Goal: Task Accomplishment & Management: Use online tool/utility

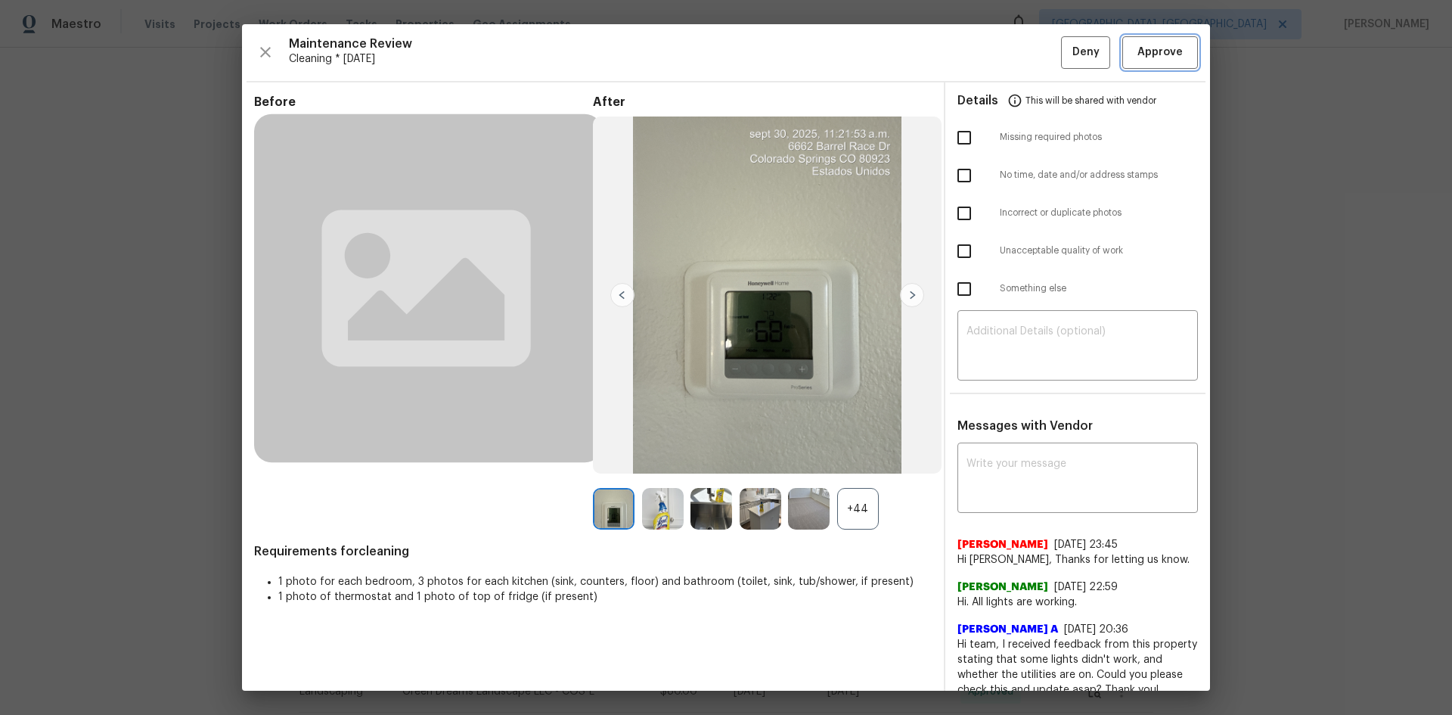
click at [1145, 55] on span "Approve" at bounding box center [1159, 52] width 45 height 19
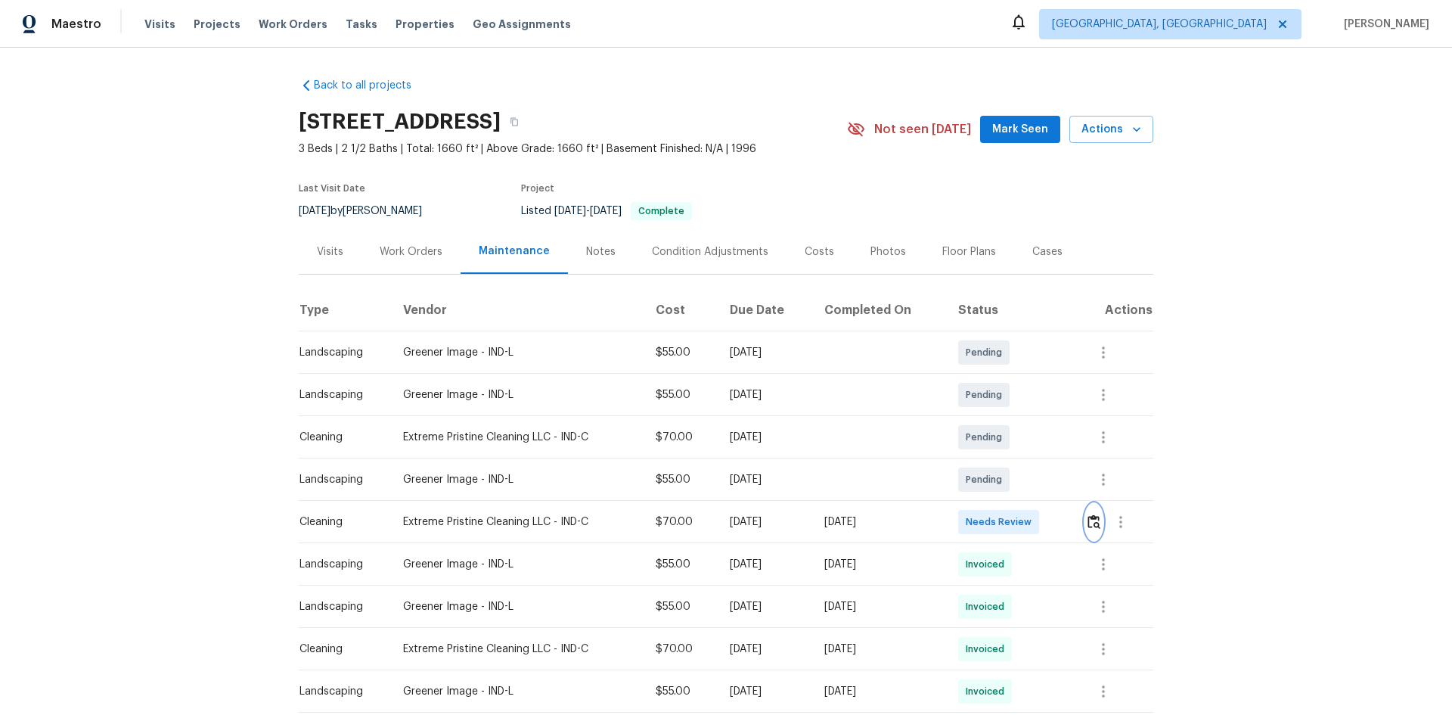
click at [1032, 478] on img "button" at bounding box center [1093, 521] width 13 height 14
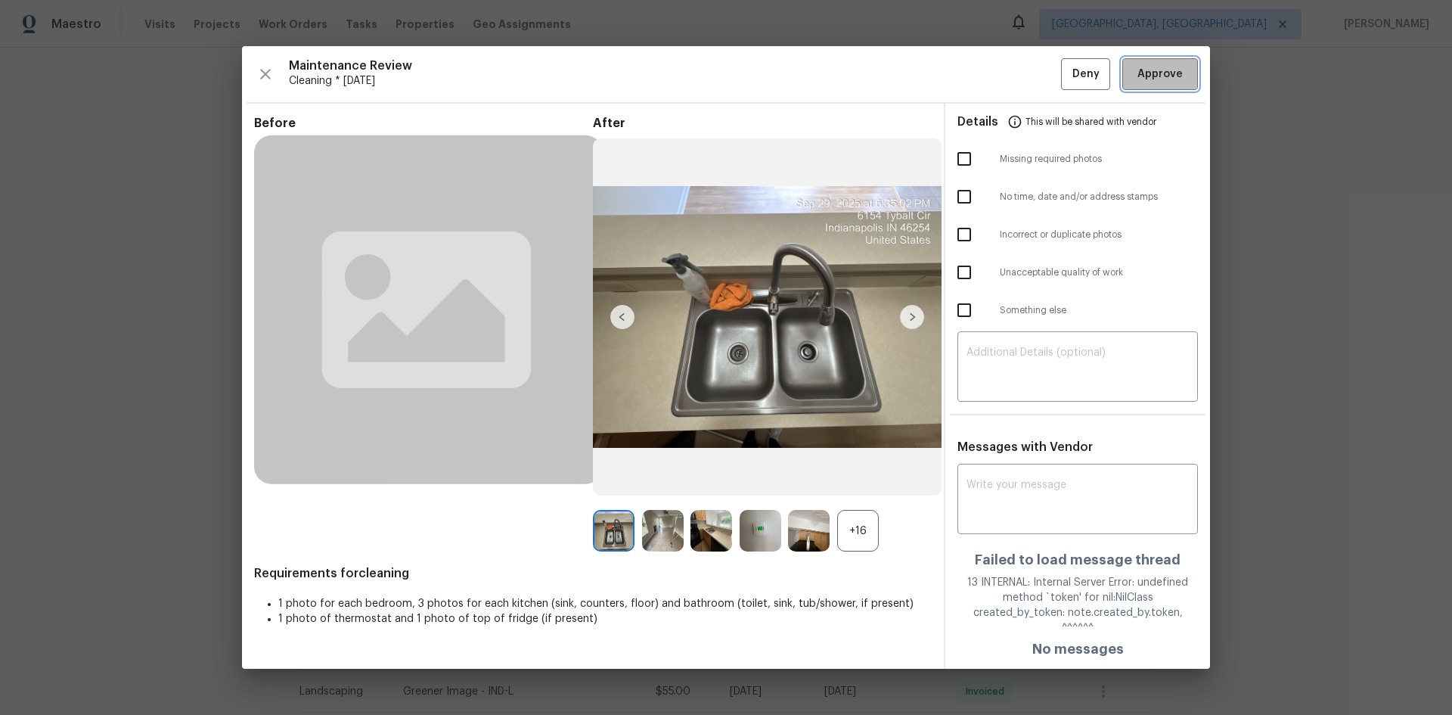
click at [1032, 84] on span "Approve" at bounding box center [1159, 74] width 45 height 19
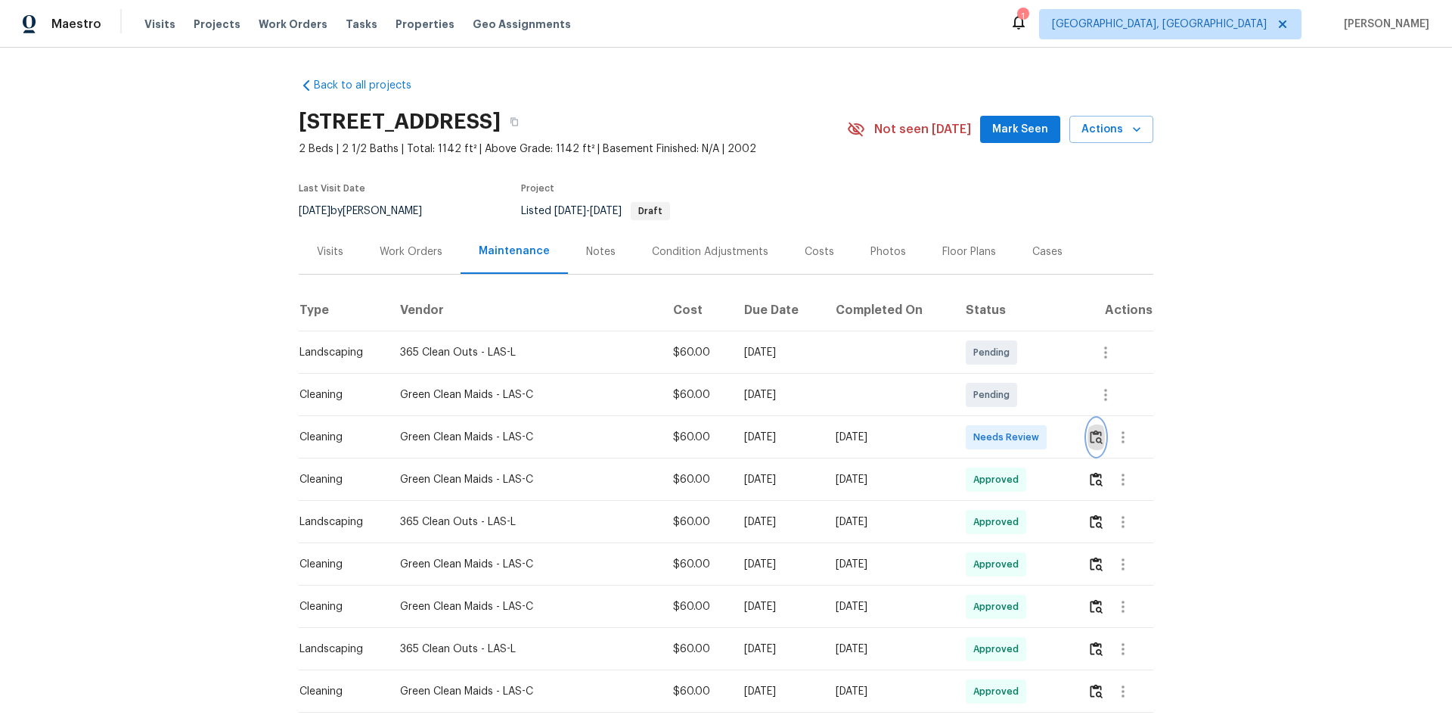
click at [1032, 433] on button "button" at bounding box center [1095, 437] width 17 height 36
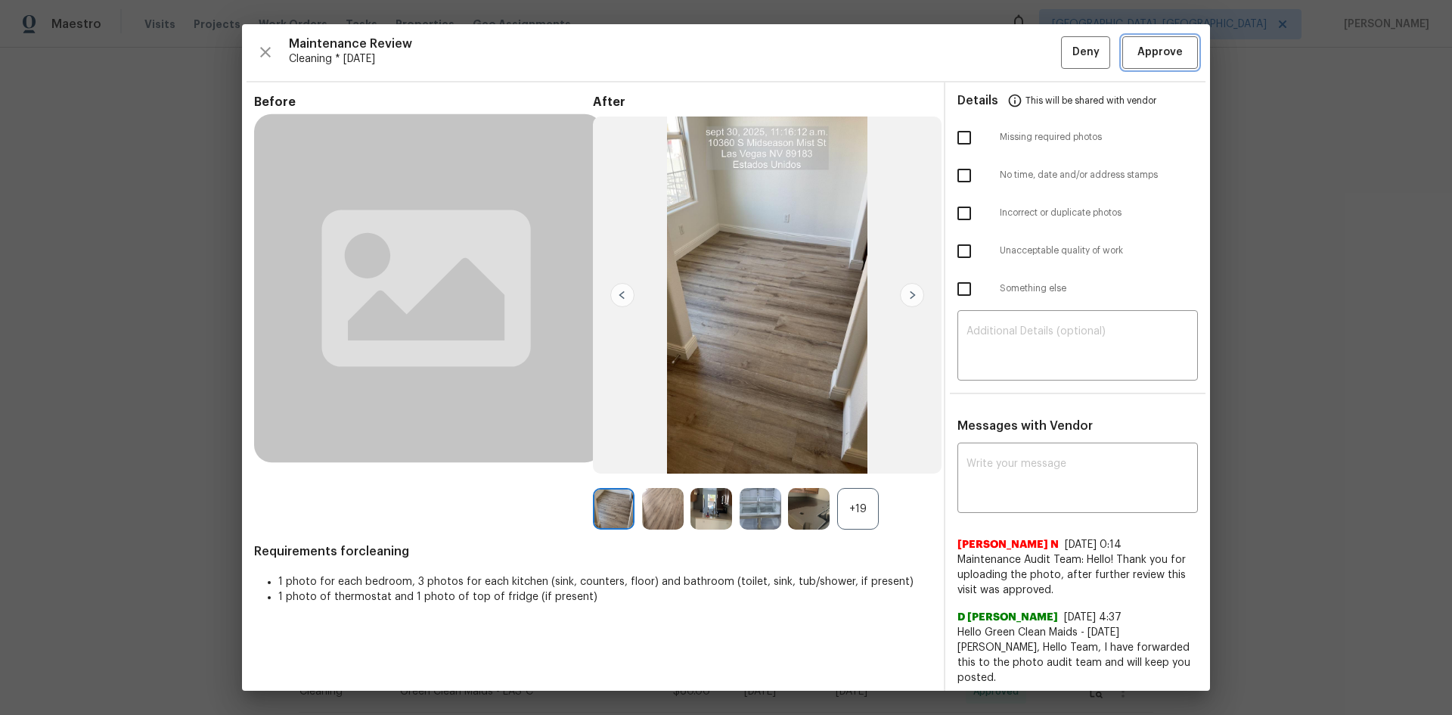
drag, startPoint x: 1170, startPoint y: 52, endPoint x: 1147, endPoint y: 61, distance: 24.4
click at [1032, 52] on span "Approve" at bounding box center [1159, 52] width 45 height 19
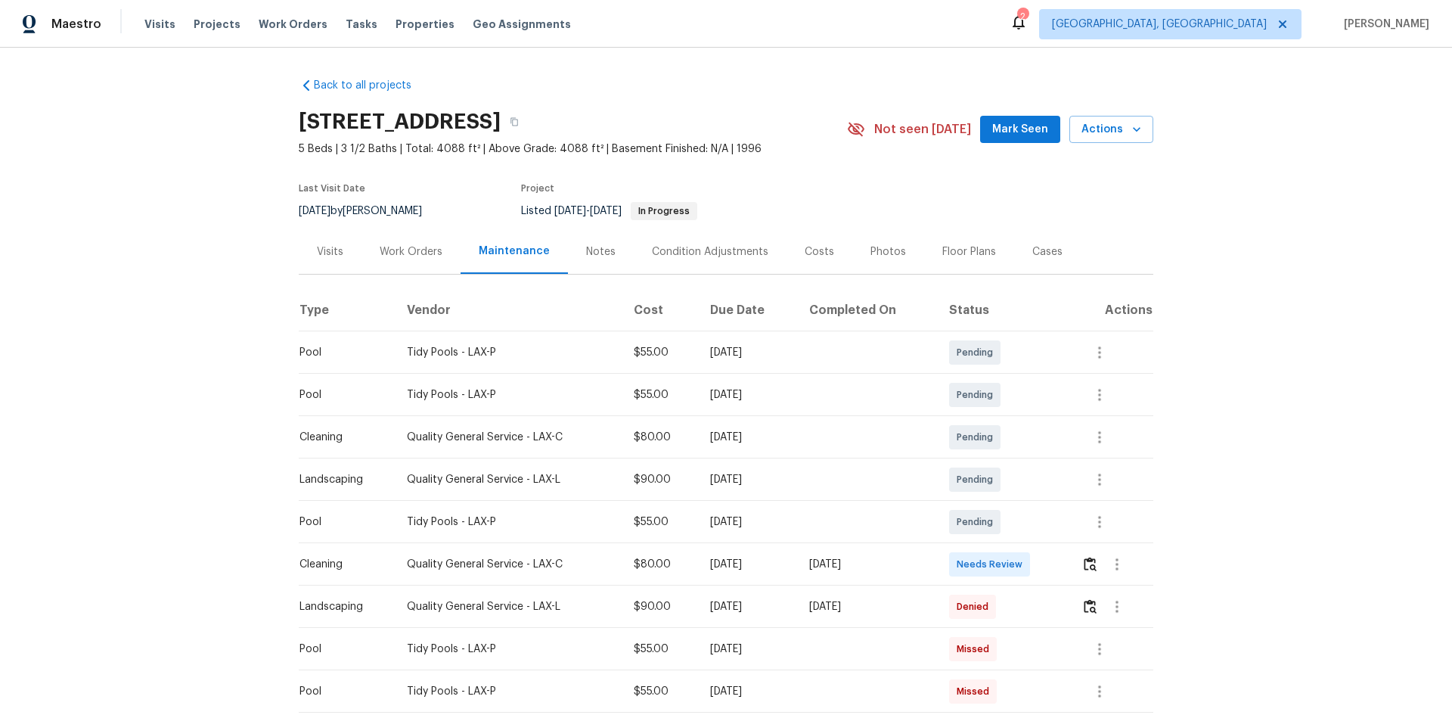
click at [1032, 478] on td at bounding box center [1111, 564] width 84 height 42
click at [1032, 478] on img "button" at bounding box center [1090, 564] width 13 height 14
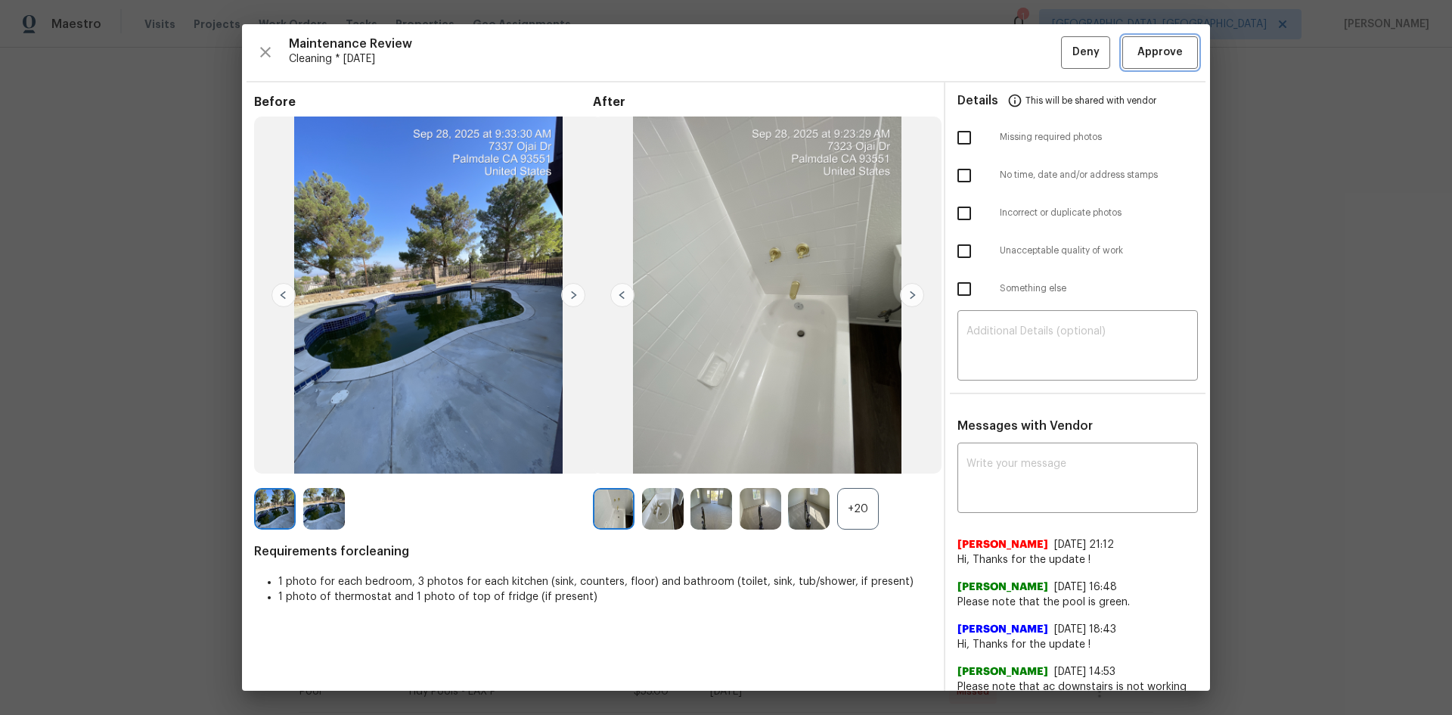
click at [1032, 64] on button "Approve" at bounding box center [1160, 52] width 76 height 33
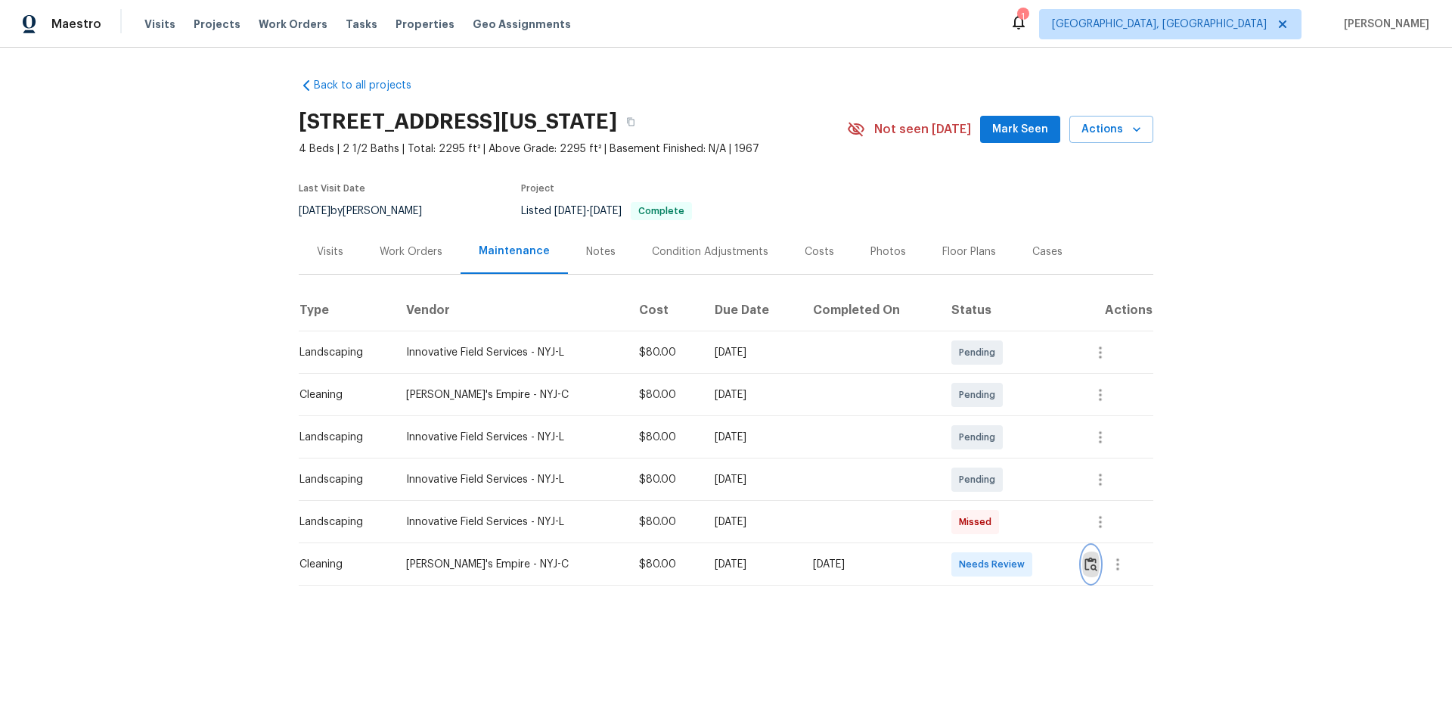
click at [1032, 478] on img "button" at bounding box center [1090, 564] width 13 height 14
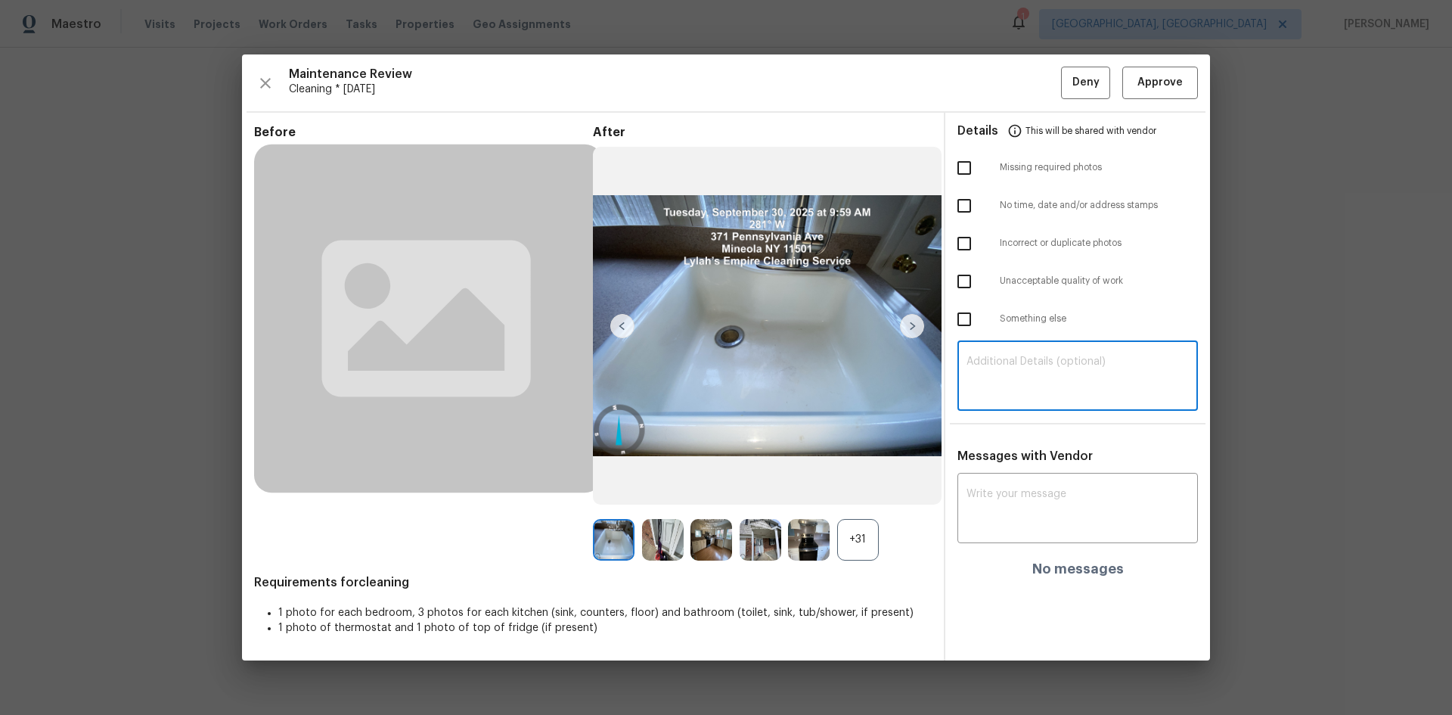
click at [1007, 378] on textarea at bounding box center [1077, 377] width 222 height 42
paste textarea "Maintenance Audit Team: Hello! Unfortunately, this Cleaning visit completed on …"
type textarea "Maintenance Audit Team: Hello! Unfortunately, this Cleaning visit completed on …"
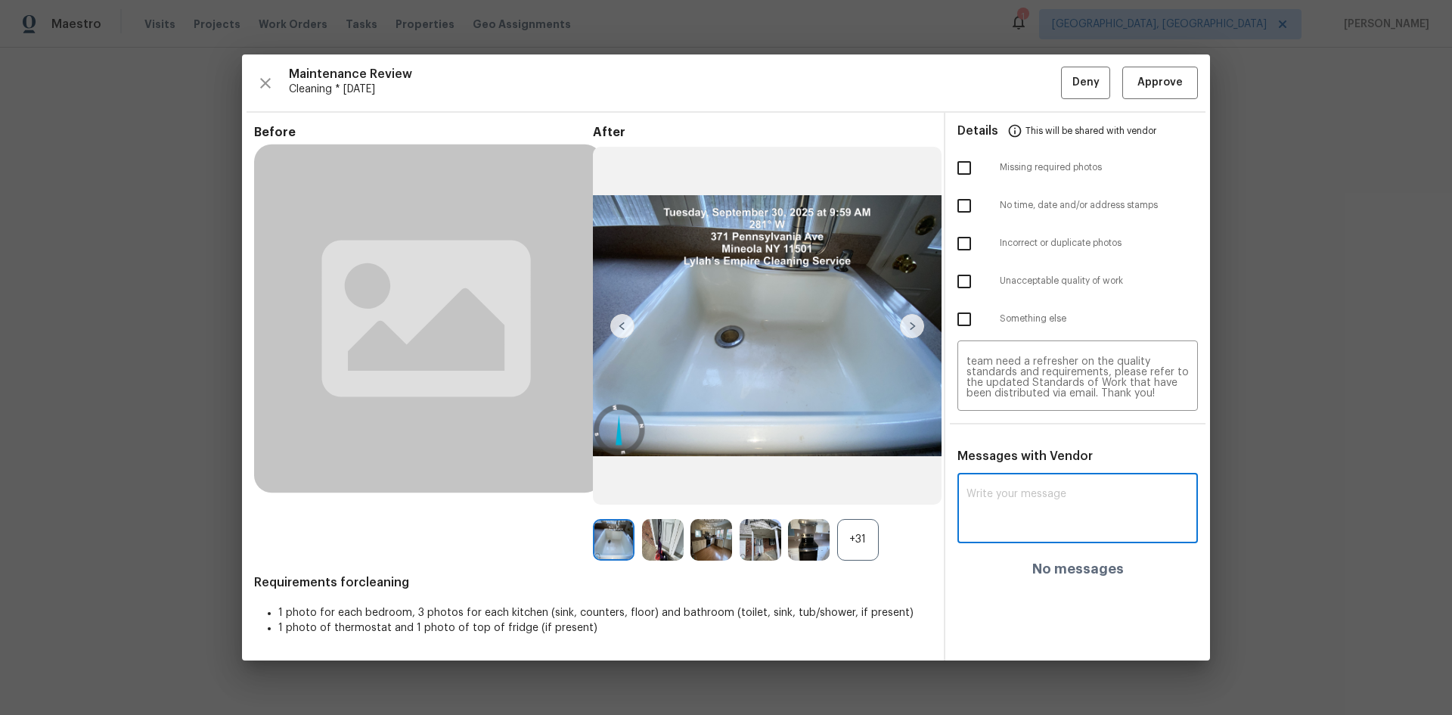
click at [1032, 478] on textarea at bounding box center [1077, 510] width 222 height 42
paste textarea "Maintenance Audit Team: Hello! Unfortunately, this Cleaning visit completed on …"
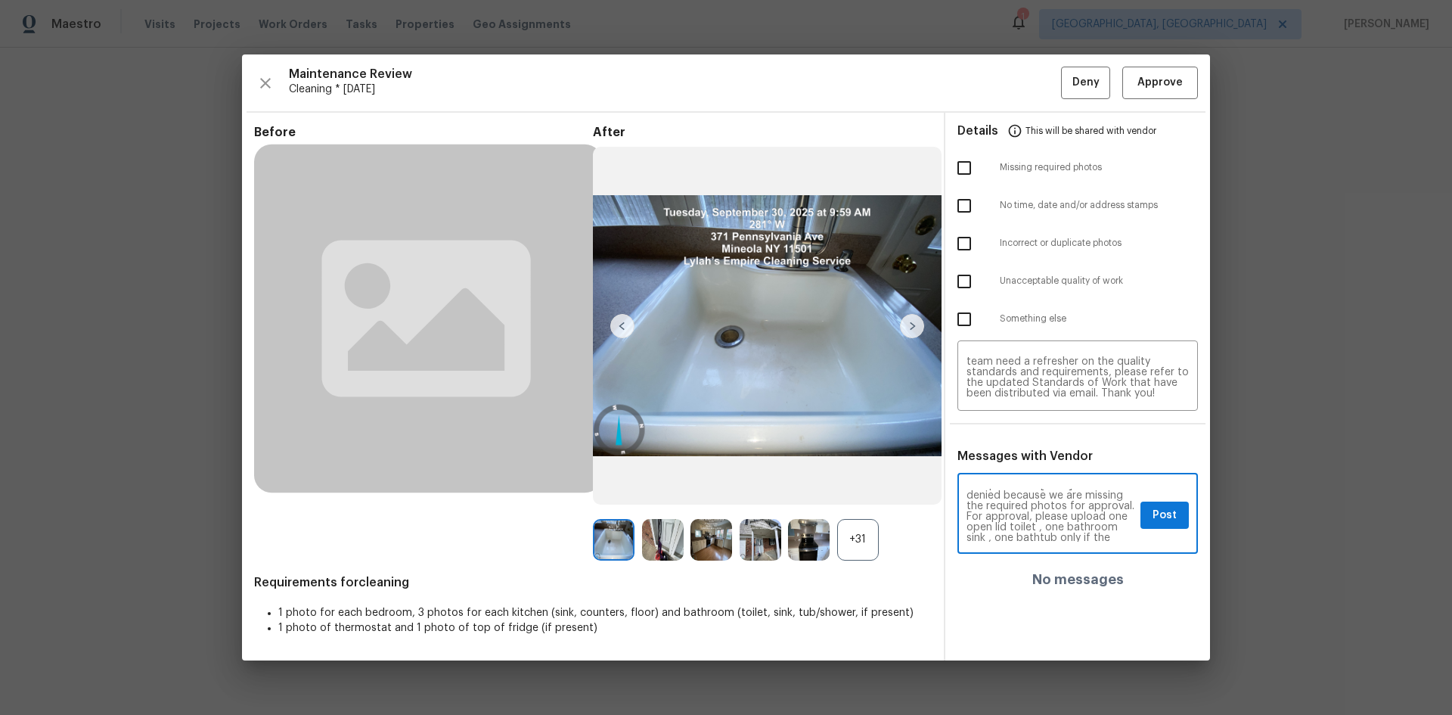
scroll to position [61, 0]
type textarea "Maintenance Audit Team: Hello! Unfortunately, this Cleaning visit completed on …"
click at [1032, 478] on div "Maintenance Audit Team: Hello! Unfortunately, this Cleaning visit completed on …" at bounding box center [1077, 514] width 240 height 77
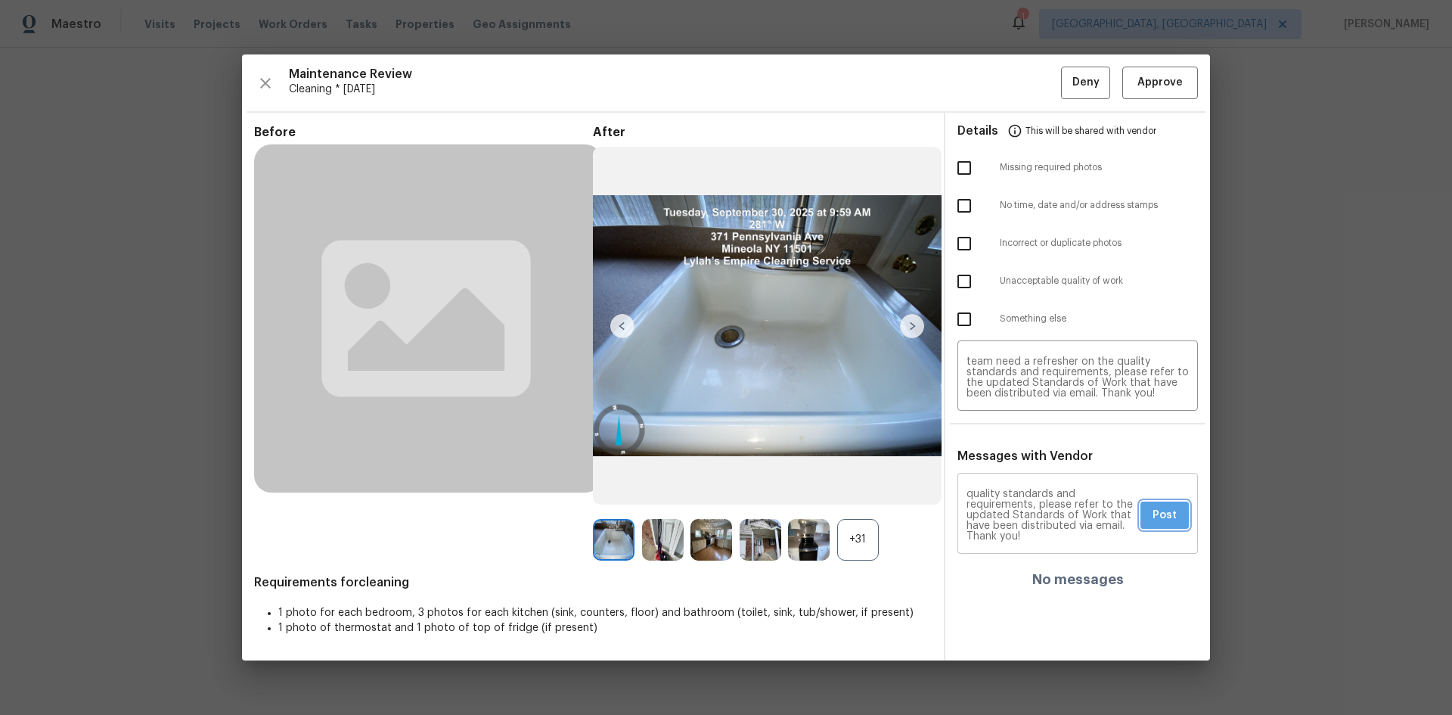
click at [1032, 478] on button "Post" at bounding box center [1164, 515] width 48 height 28
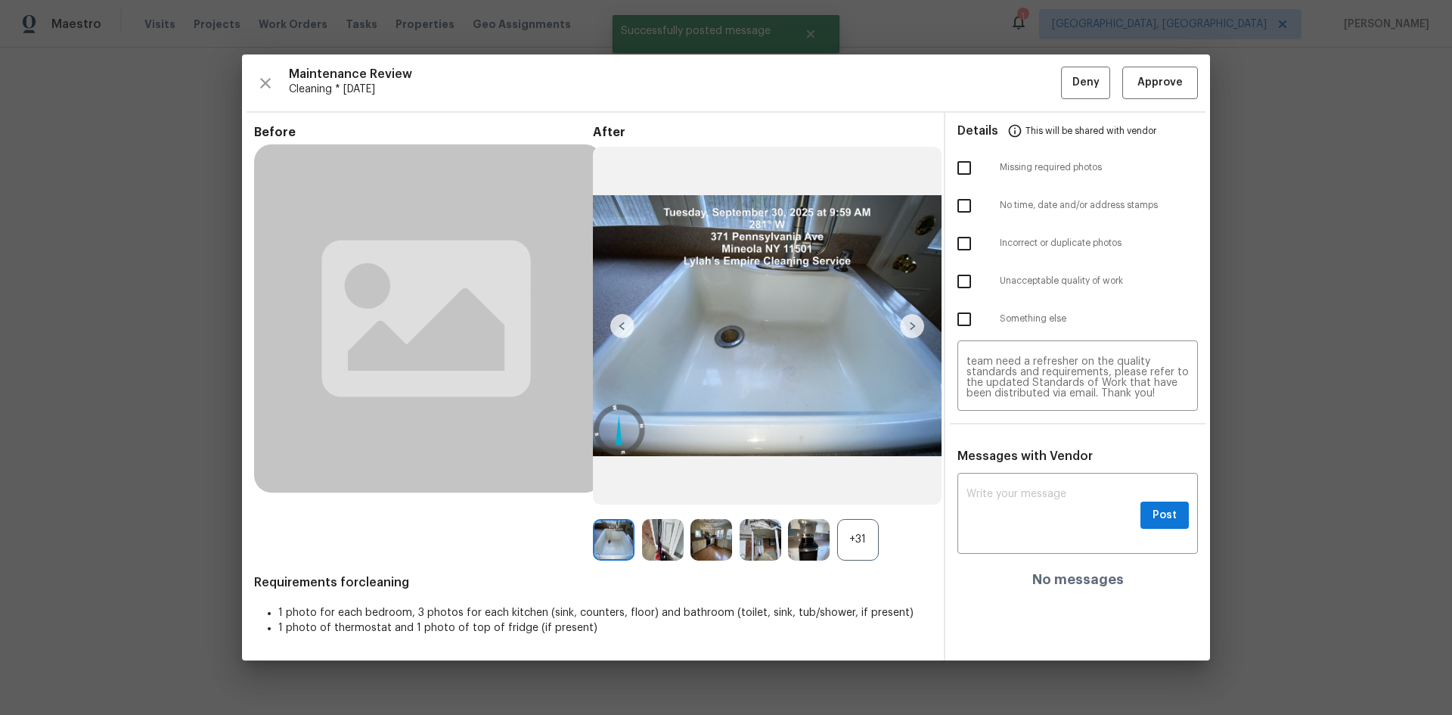
scroll to position [0, 0]
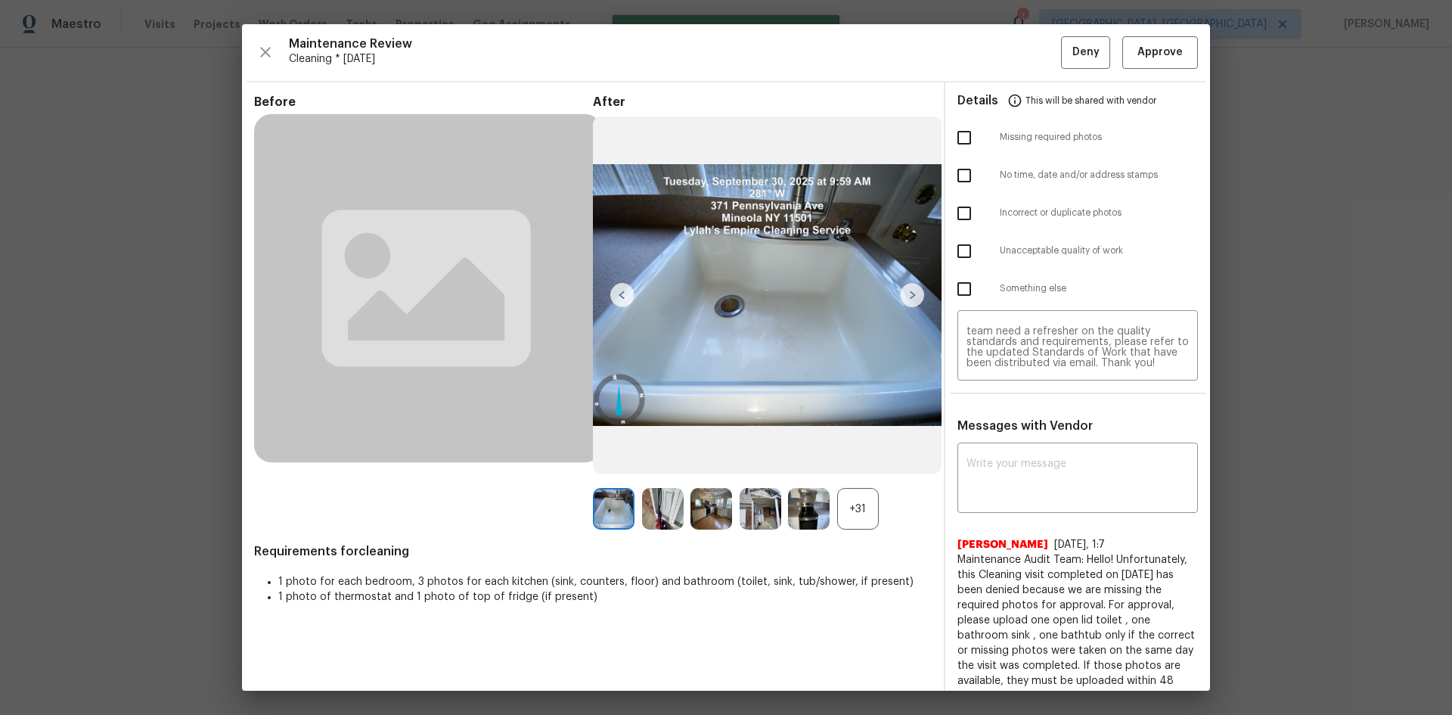
click at [969, 165] on input "checkbox" at bounding box center [964, 176] width 32 height 32
checkbox input "true"
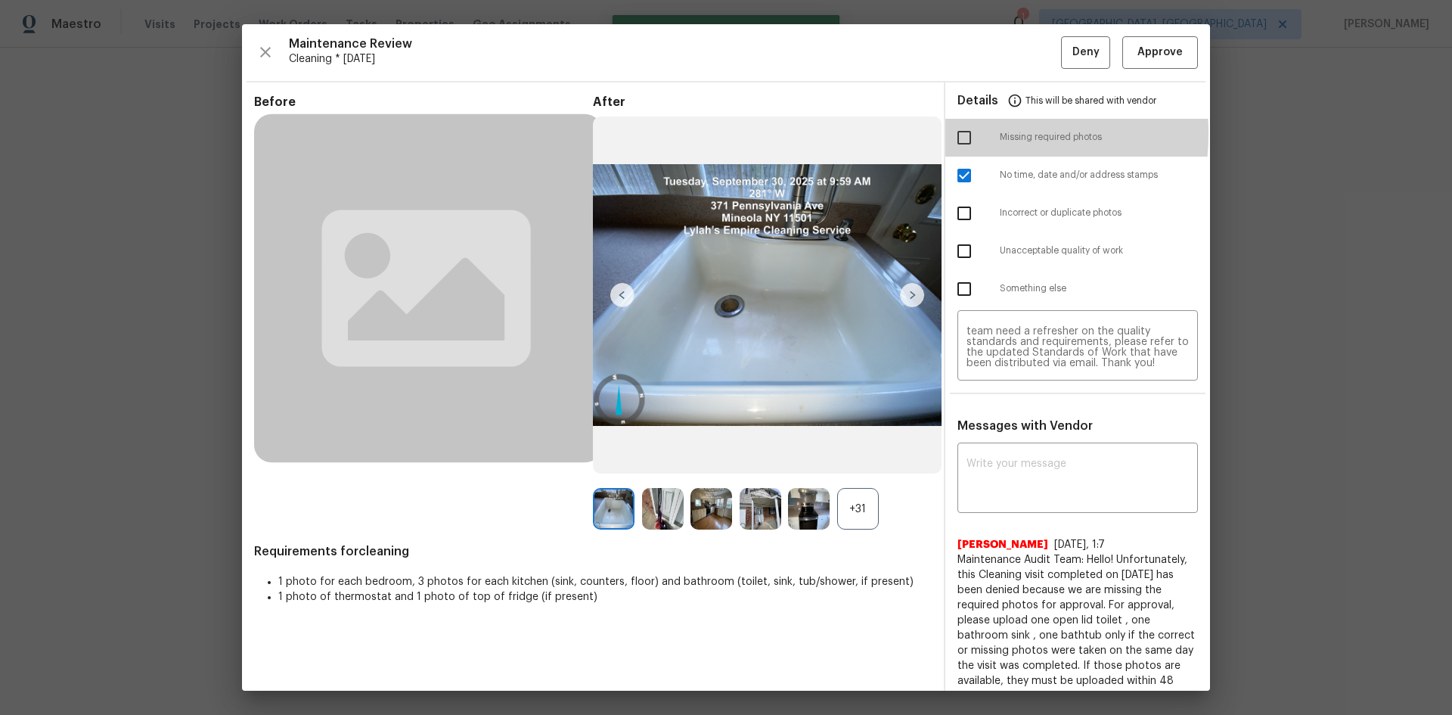
click at [955, 133] on input "checkbox" at bounding box center [964, 138] width 32 height 32
checkbox input "true"
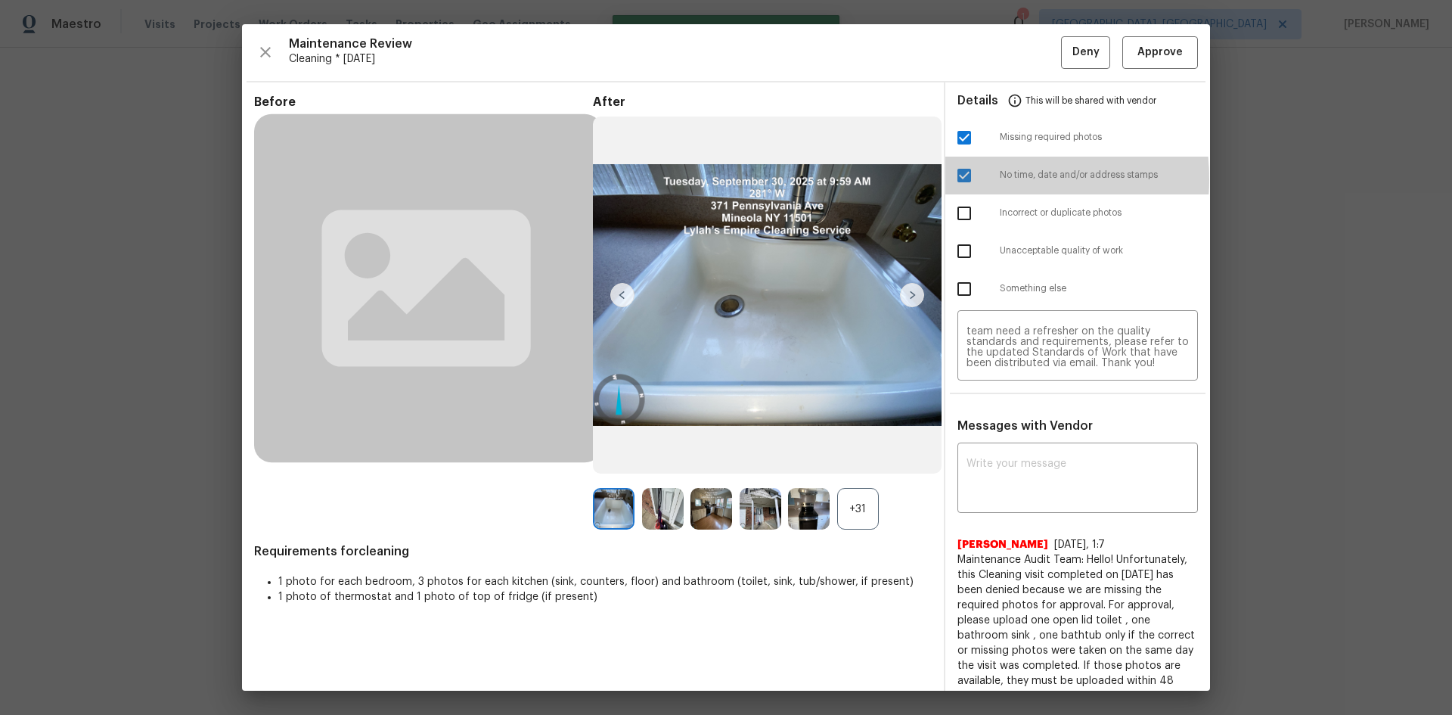
click at [957, 178] on input "checkbox" at bounding box center [964, 176] width 32 height 32
checkbox input "false"
click at [1032, 61] on button "Deny" at bounding box center [1085, 52] width 49 height 33
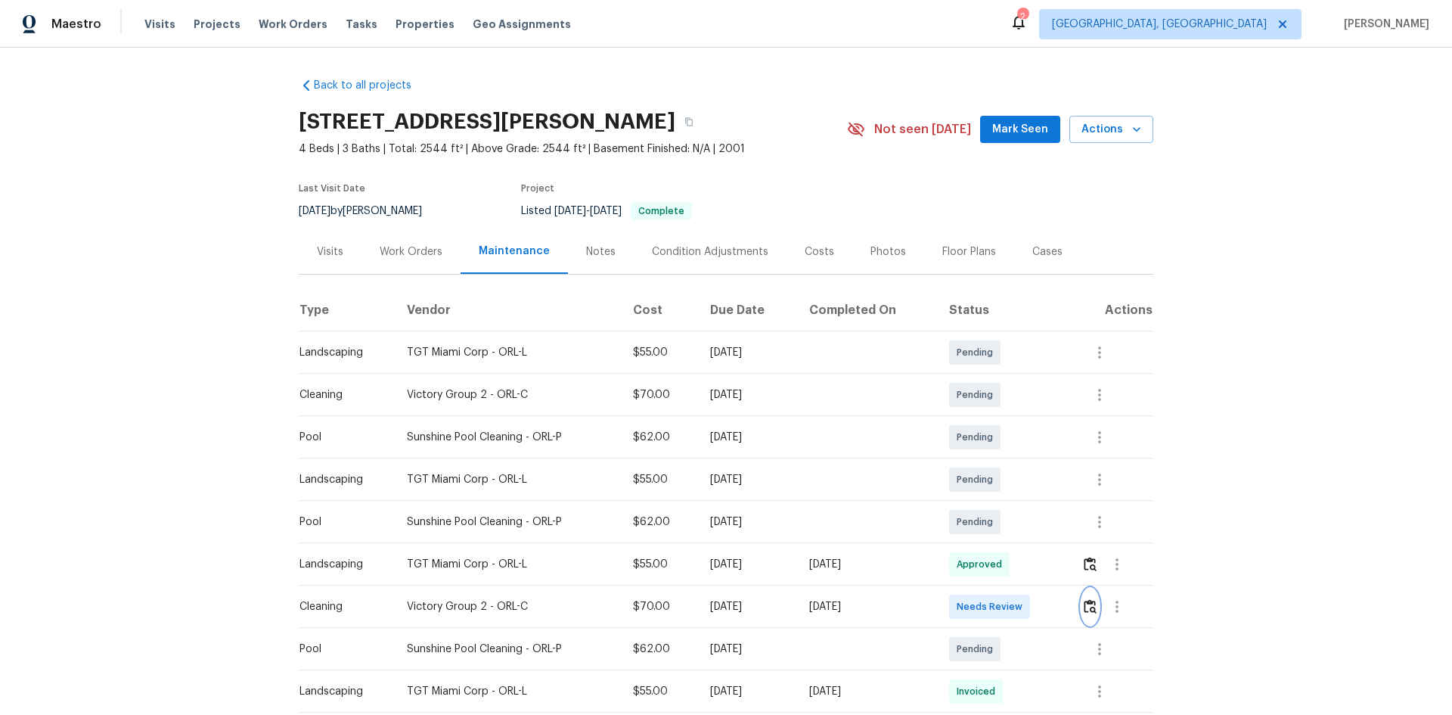
click at [1032, 478] on img "button" at bounding box center [1090, 606] width 13 height 14
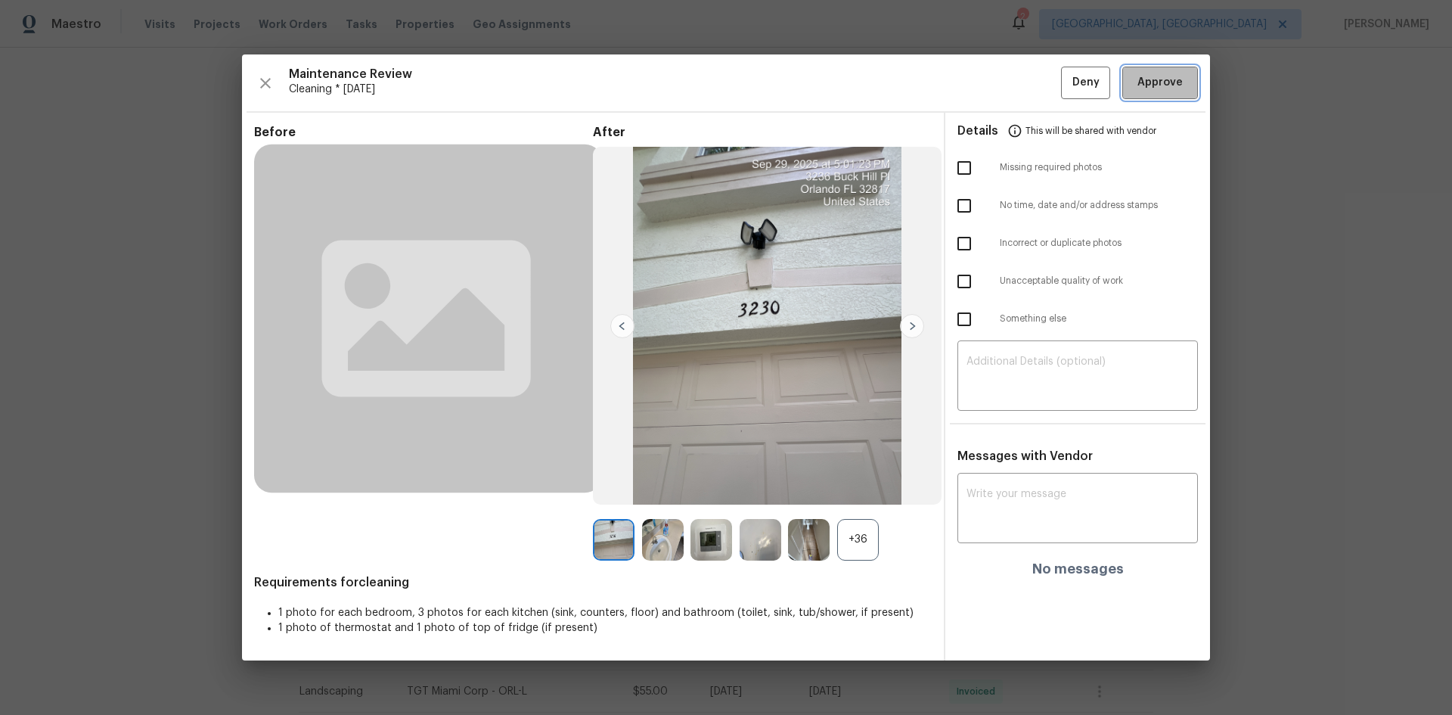
click at [1032, 88] on span "Approve" at bounding box center [1159, 82] width 45 height 19
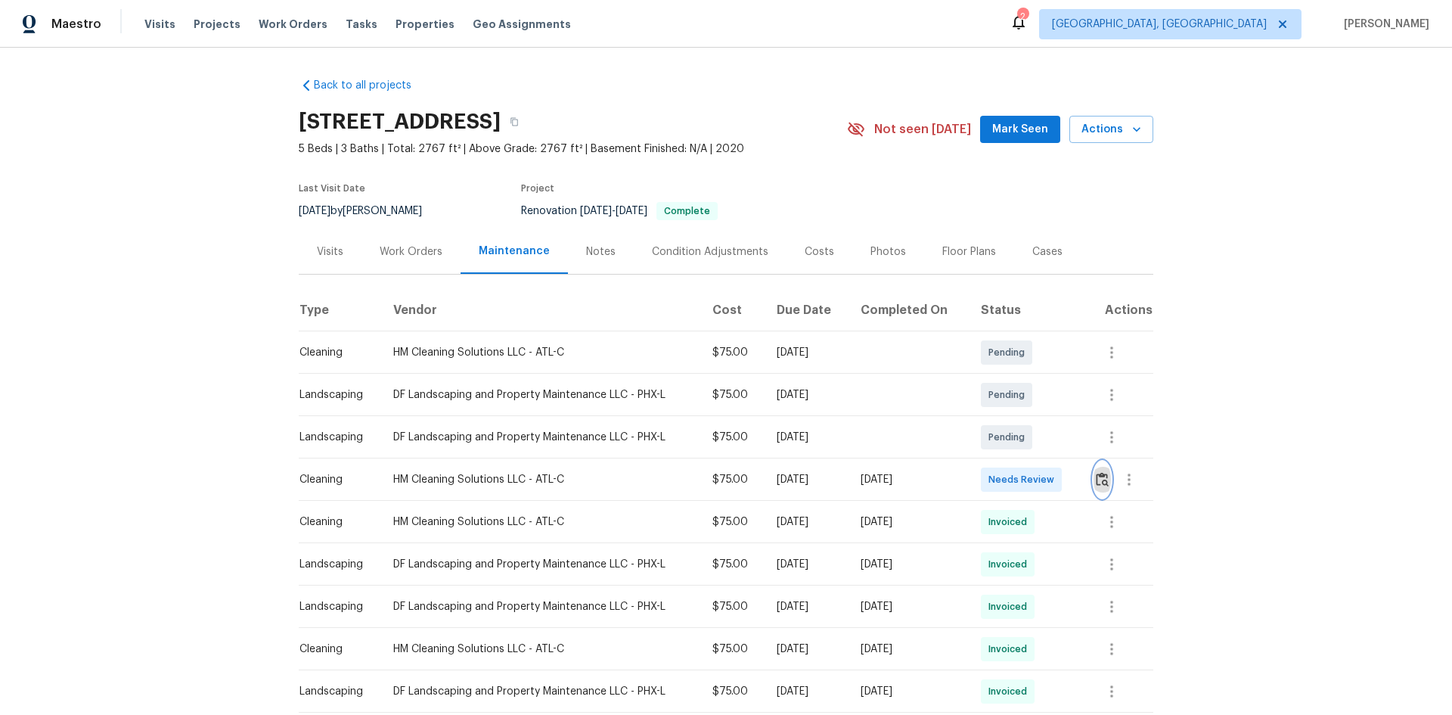
click at [1032, 478] on img "button" at bounding box center [1102, 479] width 13 height 14
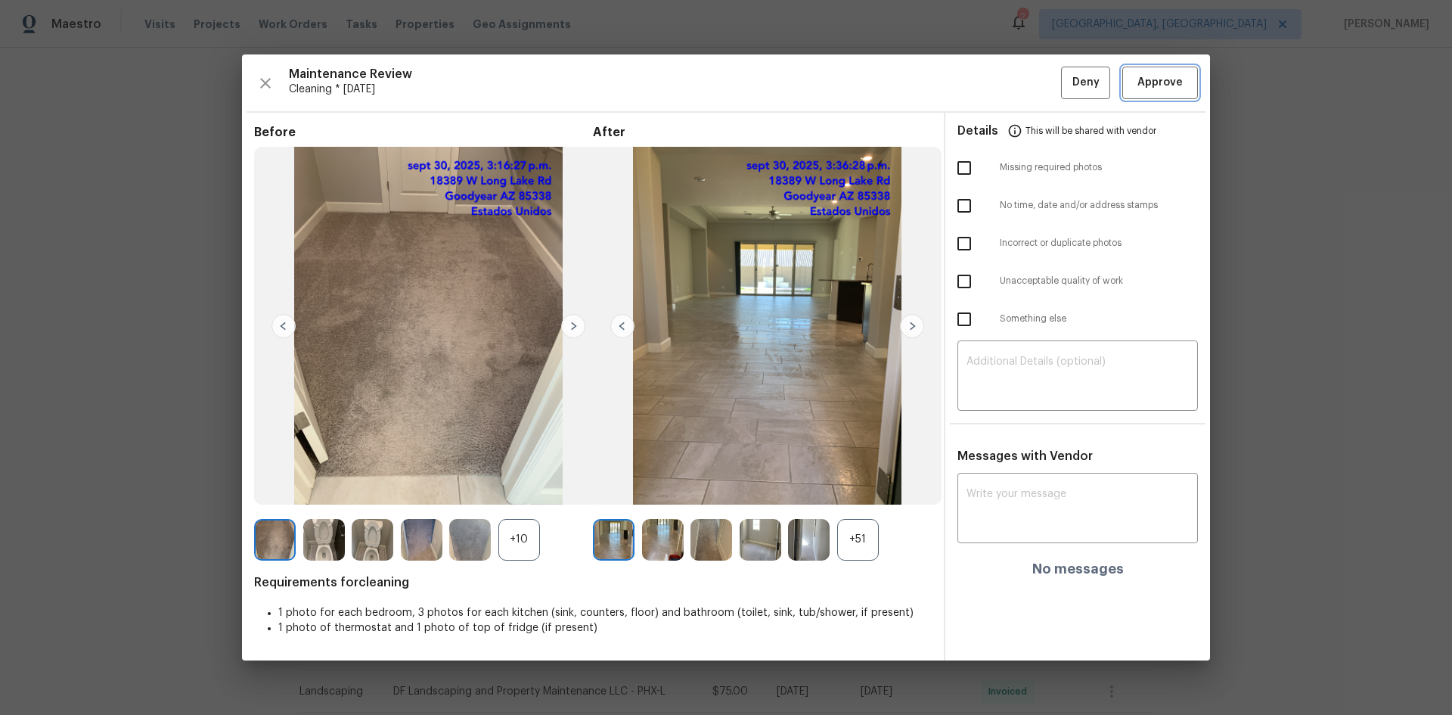
click at [1032, 82] on span "Approve" at bounding box center [1159, 82] width 45 height 19
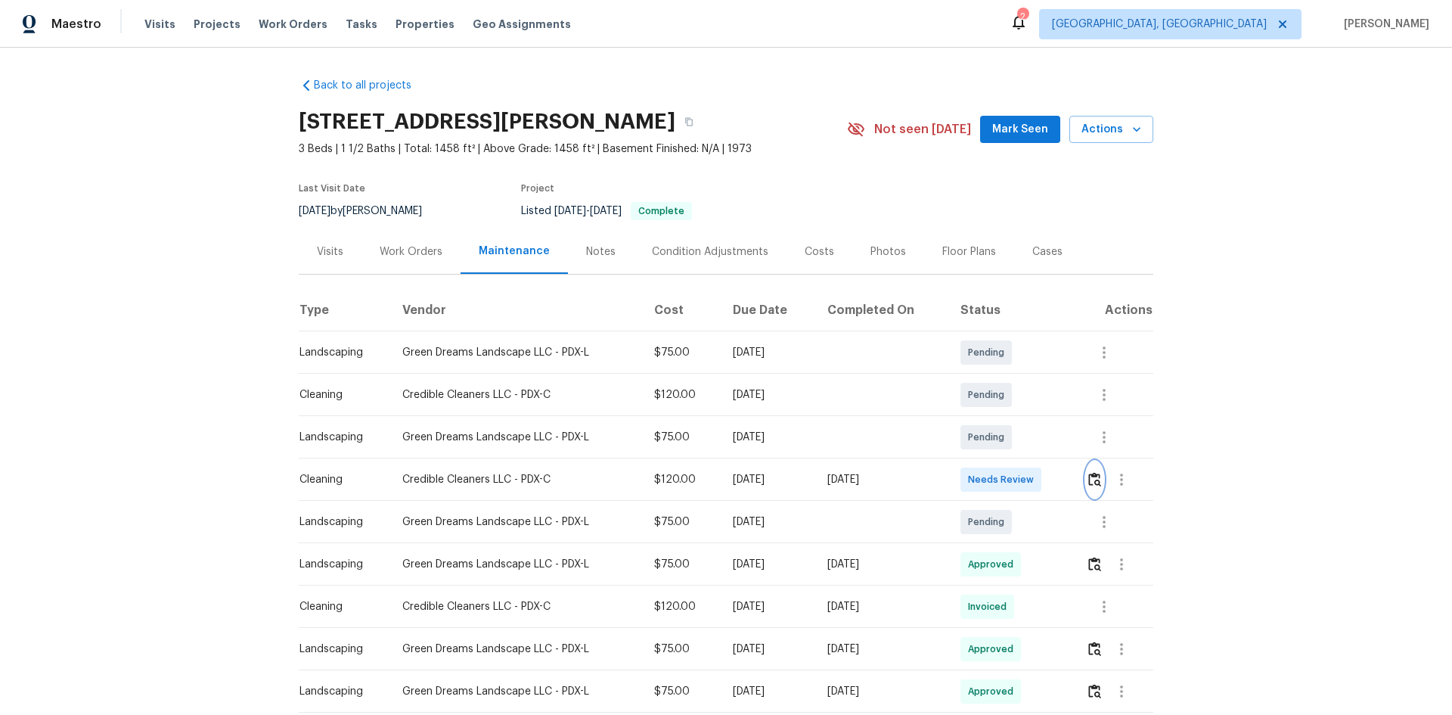
click at [1032, 474] on img "button" at bounding box center [1094, 479] width 13 height 14
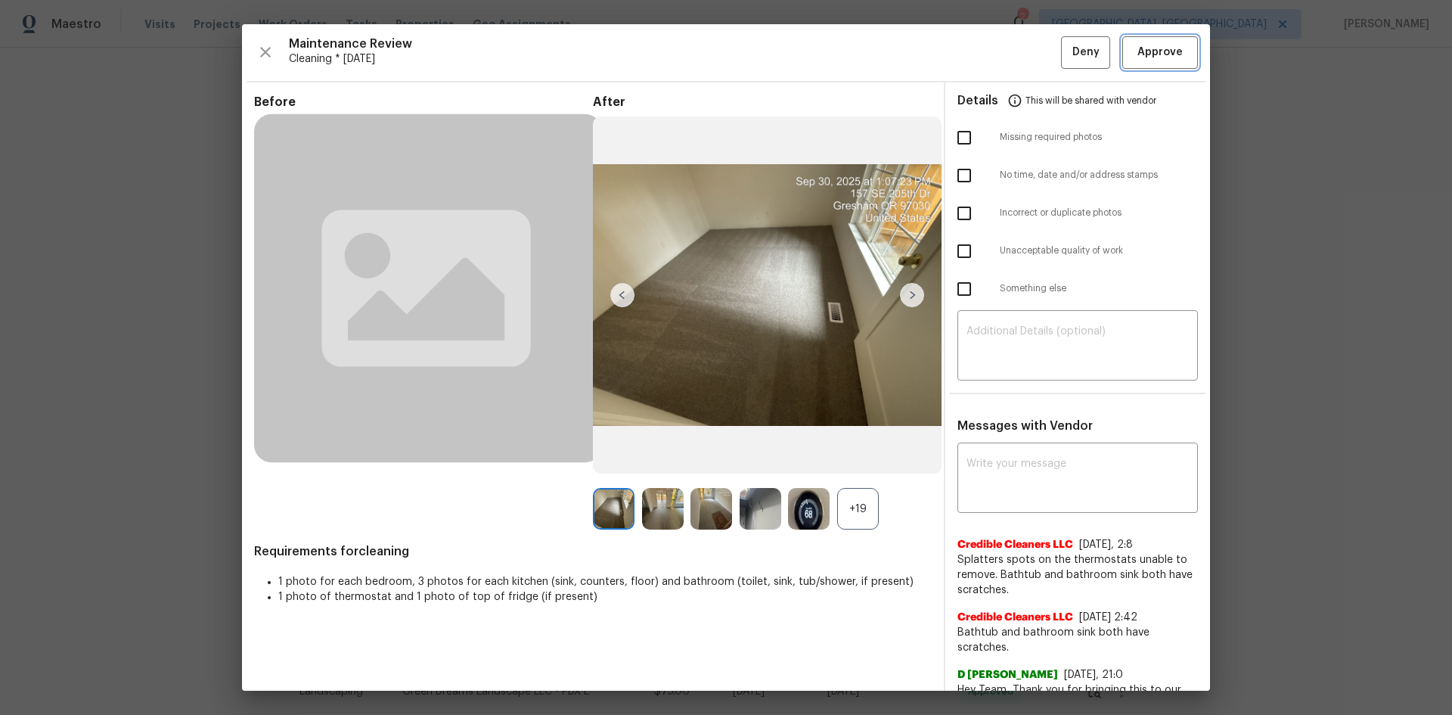
click at [1032, 48] on button "Approve" at bounding box center [1160, 52] width 76 height 33
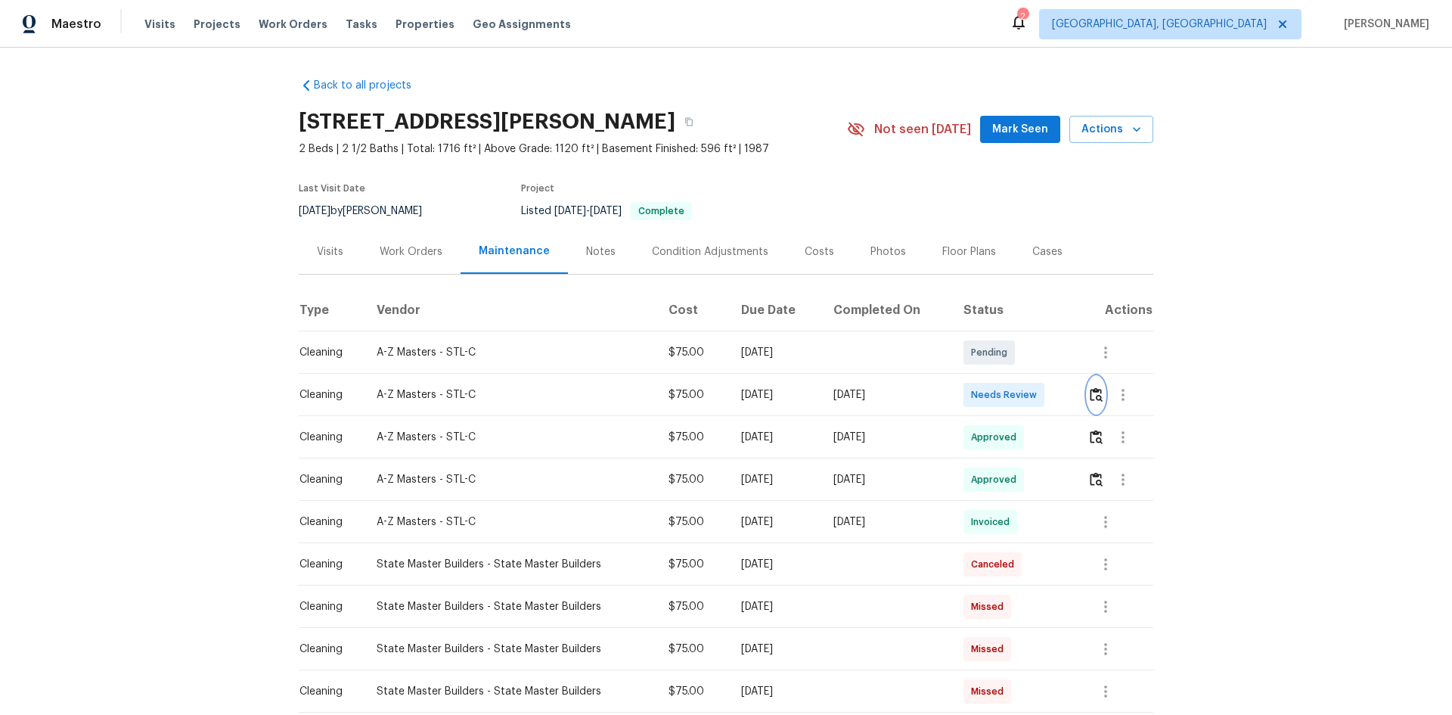
click at [1032, 394] on img "button" at bounding box center [1096, 394] width 13 height 14
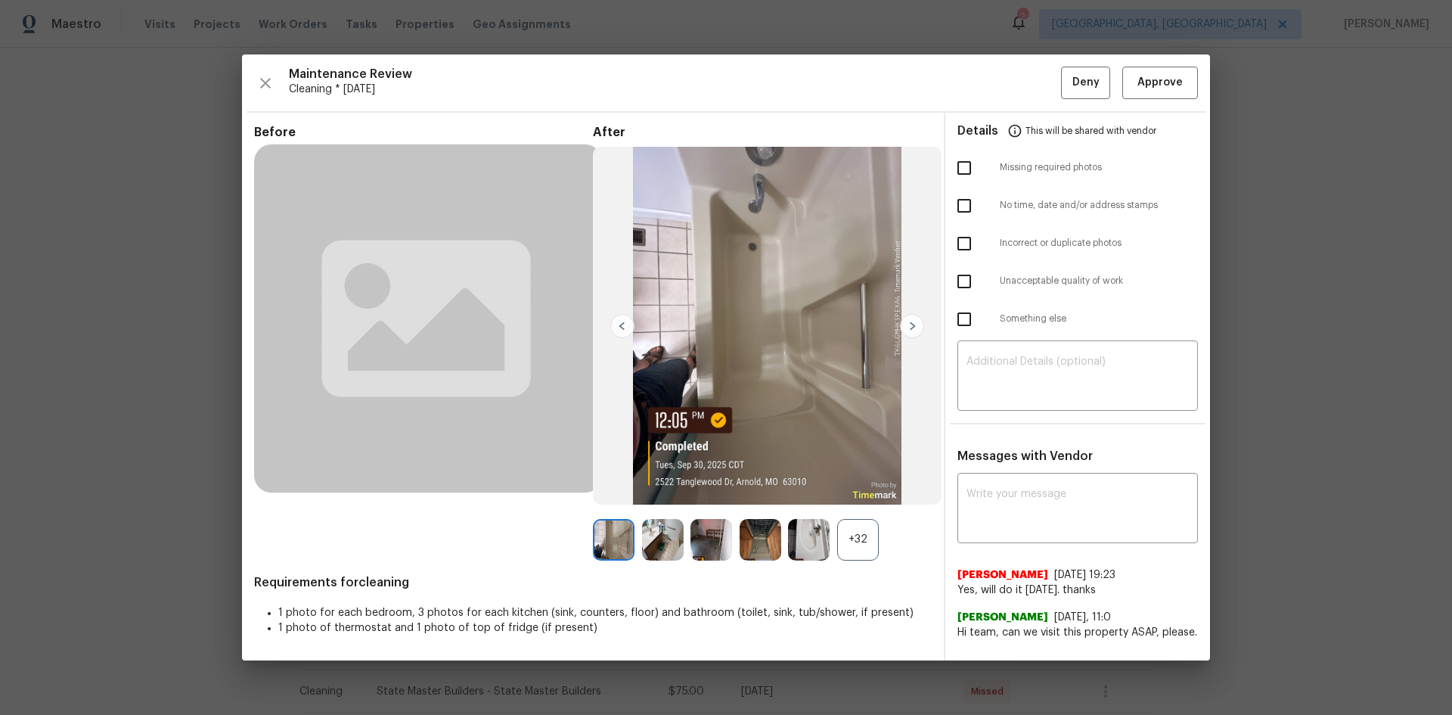
click at [1032, 91] on div "Maintenance Review Cleaning * [DATE] Deny Approve" at bounding box center [726, 83] width 944 height 33
click at [1032, 93] on button "Approve" at bounding box center [1160, 83] width 76 height 33
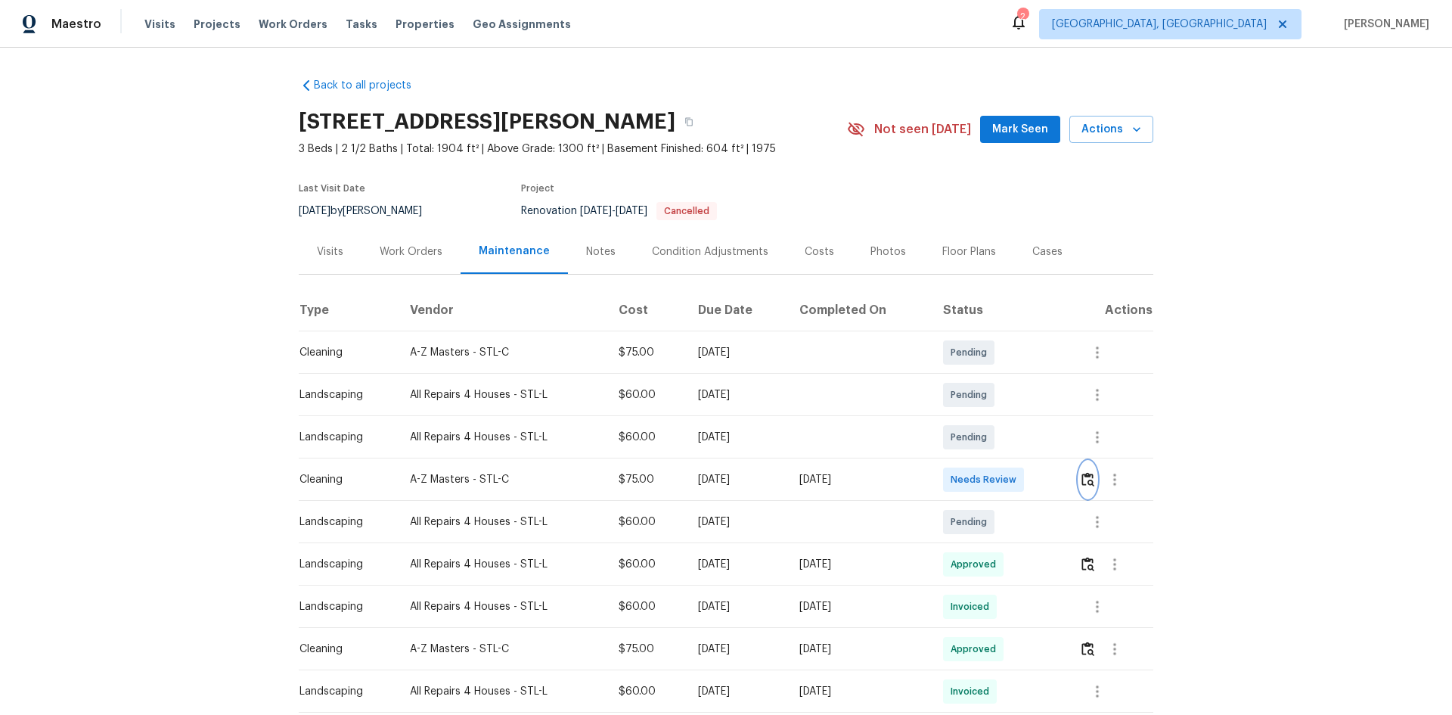
click at [1032, 476] on img "button" at bounding box center [1087, 479] width 13 height 14
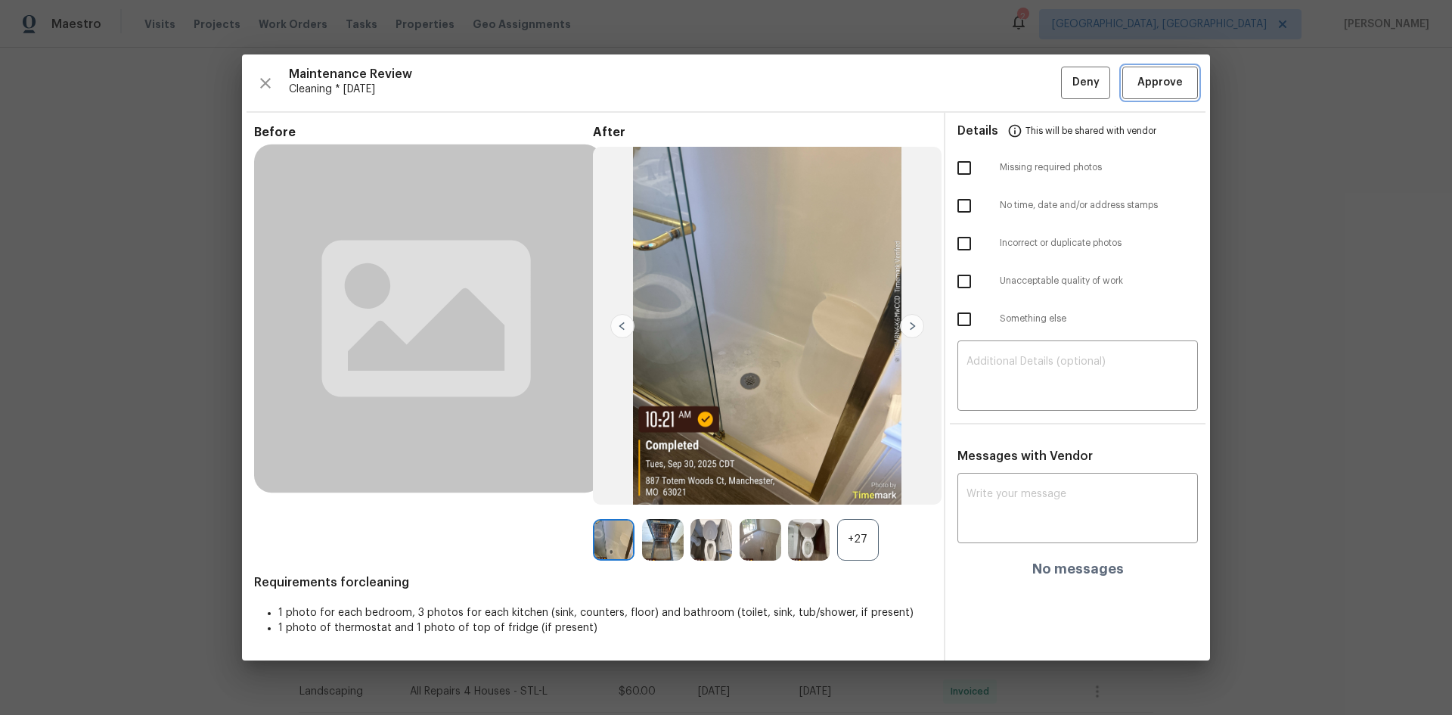
click at [1032, 94] on button "Approve" at bounding box center [1160, 83] width 76 height 33
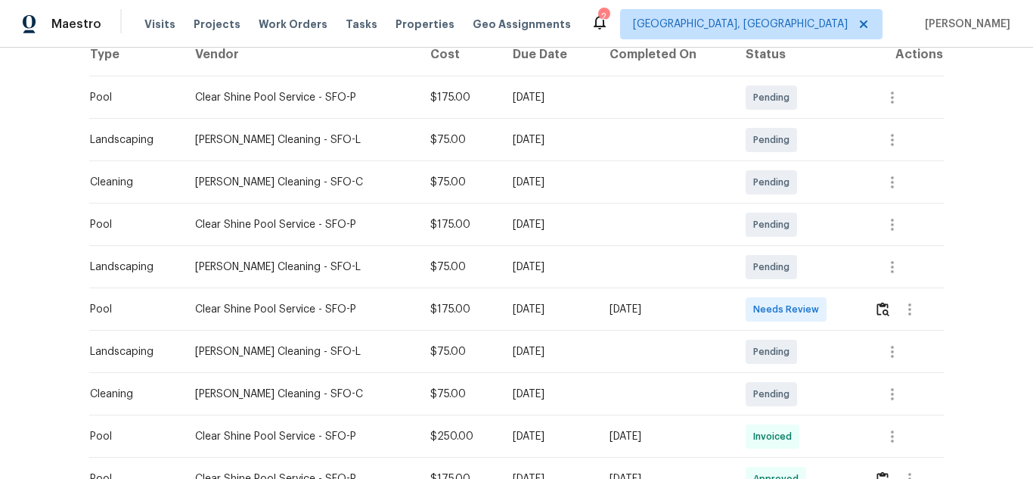
scroll to position [303, 0]
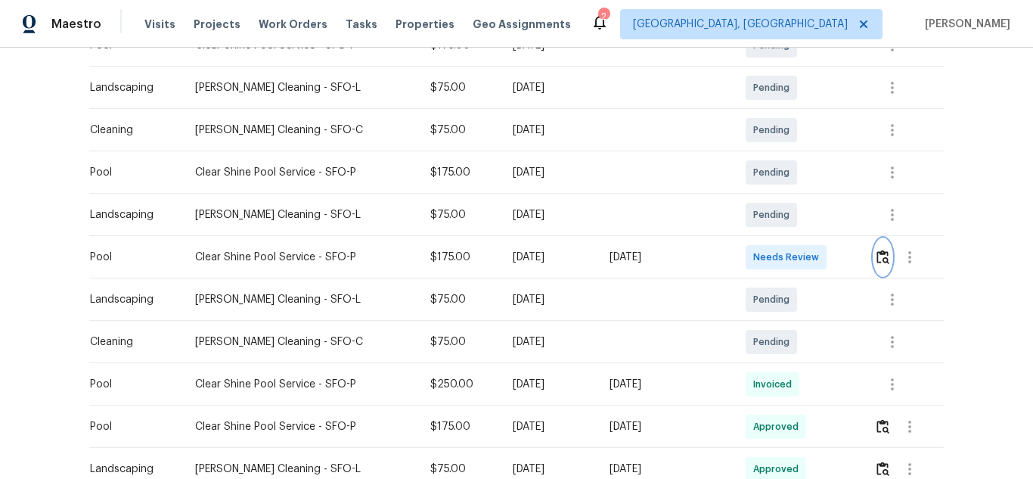
click at [882, 257] on img "button" at bounding box center [882, 257] width 13 height 14
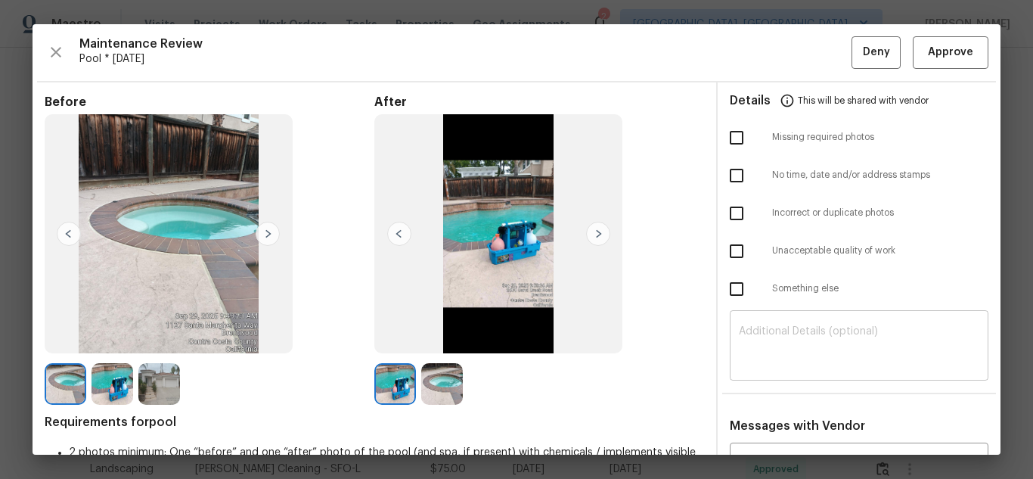
click at [814, 342] on textarea at bounding box center [859, 347] width 240 height 42
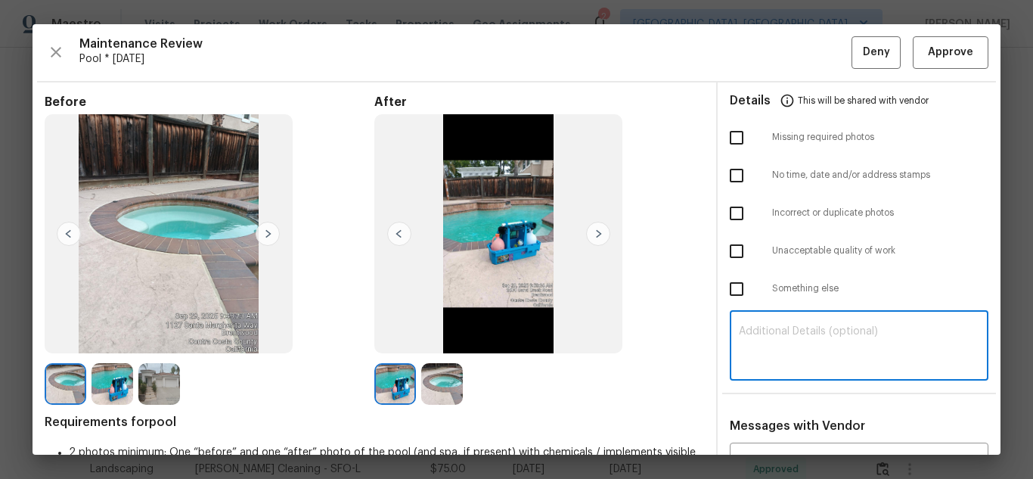
paste textarea "Maintenance Audit Team: Hello! Unfortunately, this Pool visit completed on 09/3…"
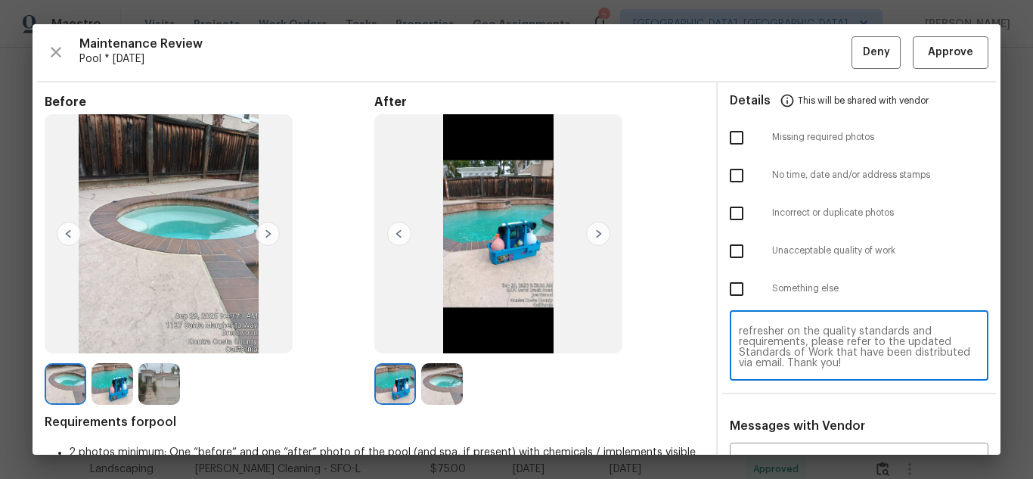
scroll to position [227, 0]
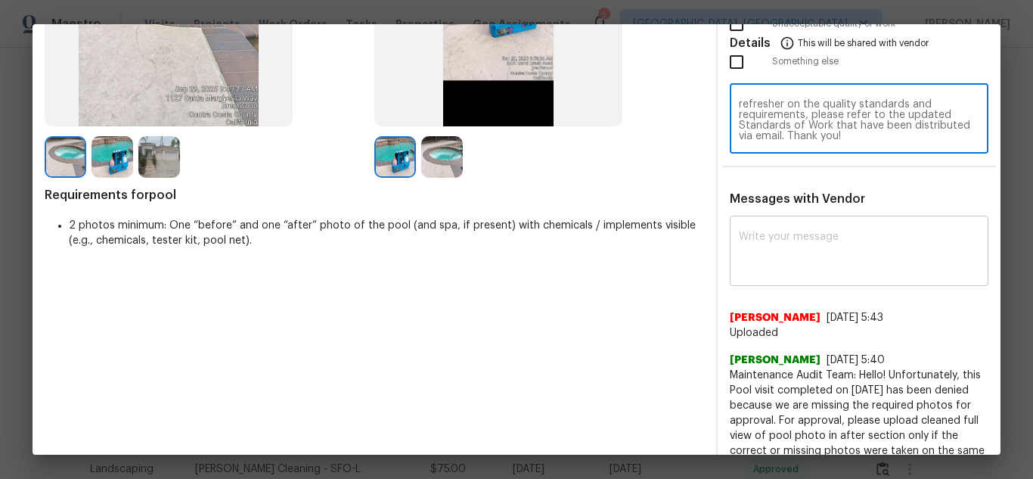
type textarea "Maintenance Audit Team: Hello! Unfortunately, this Pool visit completed on 09/3…"
click at [787, 251] on textarea at bounding box center [859, 252] width 240 height 42
paste textarea "Maintenance Audit Team: Hello! Unfortunately, this Pool visit completed on 09/3…"
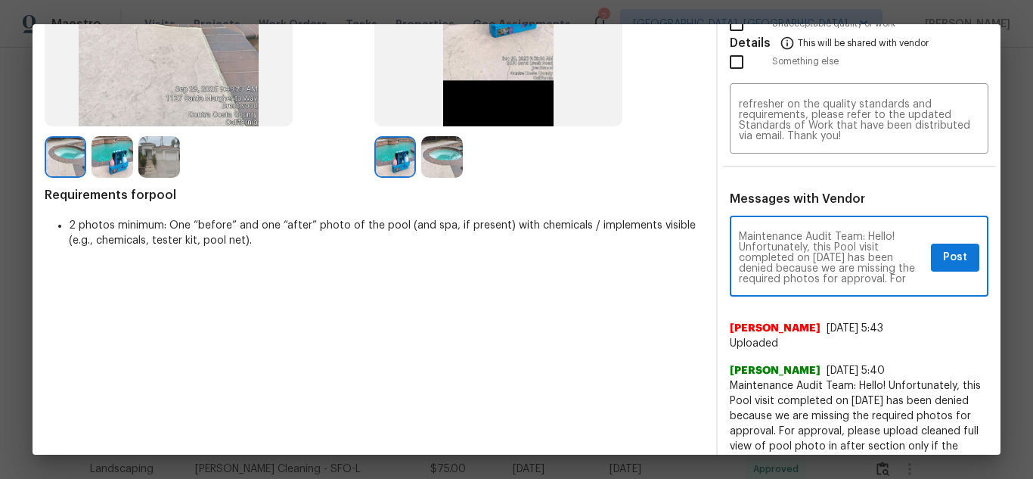
scroll to position [30, 0]
click at [780, 265] on textarea "Maintenance Audit Team: Hello! Unfortunately, this Pool visit completed on 09/3…" at bounding box center [832, 257] width 186 height 53
click at [795, 270] on textarea "Maintenance Audit Team: Hello! Unfortunately, this Pool visit completed on 09/3…" at bounding box center [832, 257] width 186 height 53
click at [820, 257] on textarea "Maintenance Audit Team: Hello! Unfortunately, this Pool visit completed on 09/3…" at bounding box center [832, 257] width 186 height 53
type textarea "Maintenance Audit Team: Hello! Unfortunately, this Pool visit completed on 09/3…"
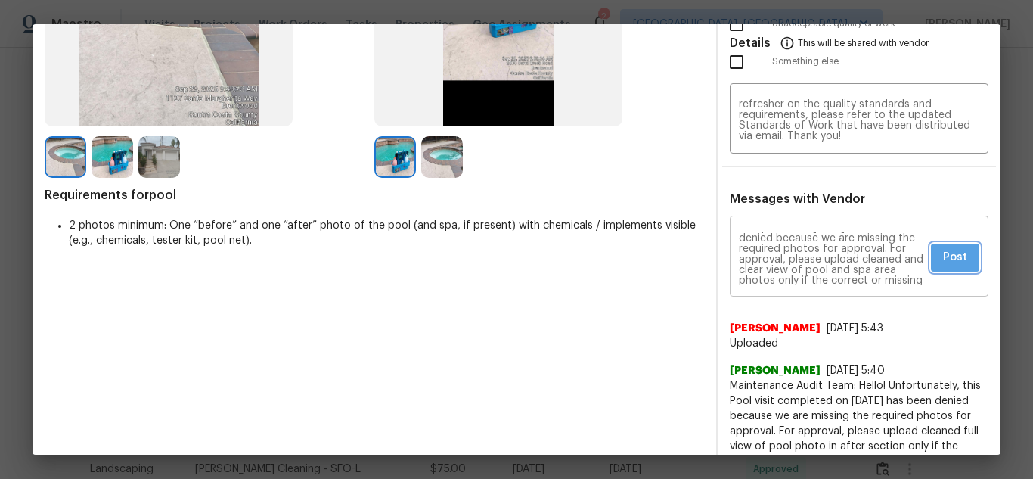
click at [944, 244] on button "Post" at bounding box center [955, 258] width 48 height 28
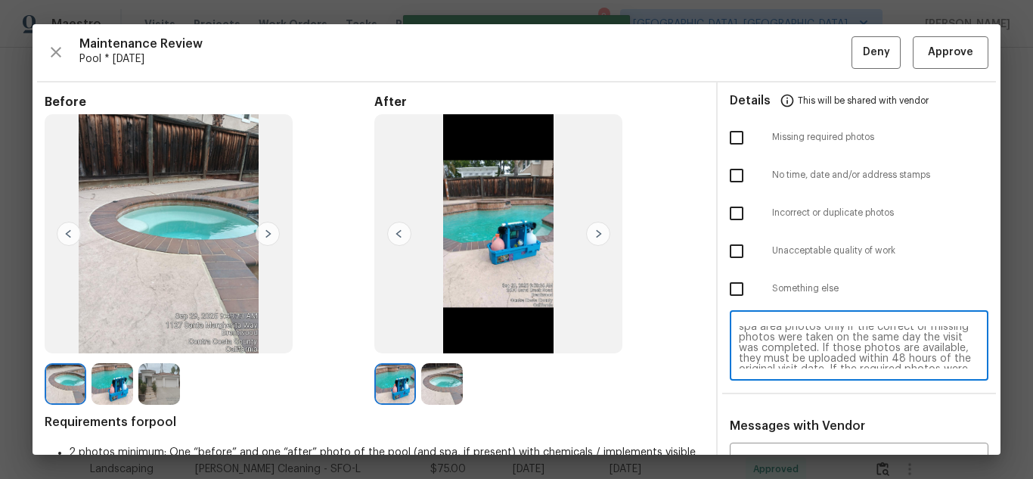
scroll to position [47, 0]
click at [890, 330] on textarea "Maintenance Audit Team: Hello! Unfortunately, this Pool visit completed on 09/3…" at bounding box center [859, 347] width 240 height 42
click at [886, 330] on textarea "Maintenance Audit Team: Hello! Unfortunately, this Pool visit completed on 09/3…" at bounding box center [859, 347] width 240 height 42
type textarea "Maintenance Audit Team: Hello! Unfortunately, this Pool visit completed on 09/3…"
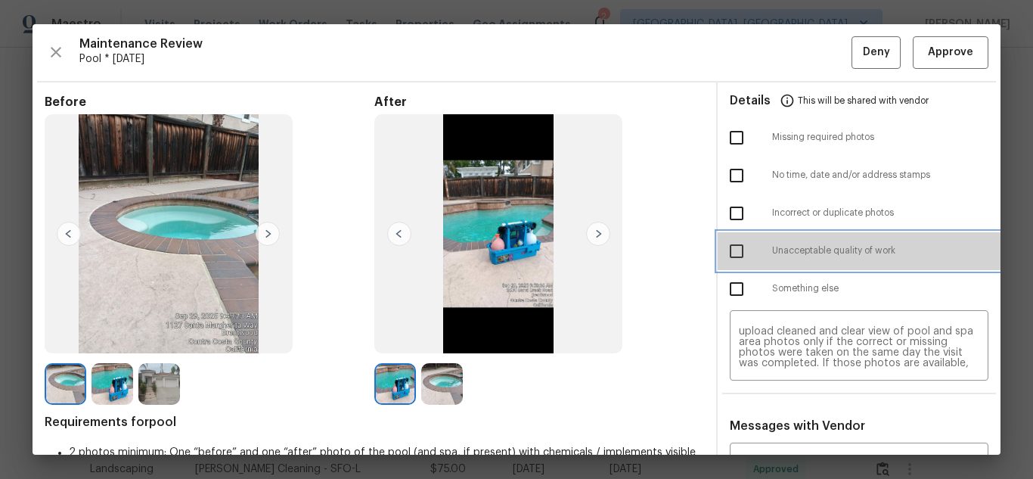
click at [889, 266] on div "Unacceptable quality of work" at bounding box center [859, 251] width 283 height 38
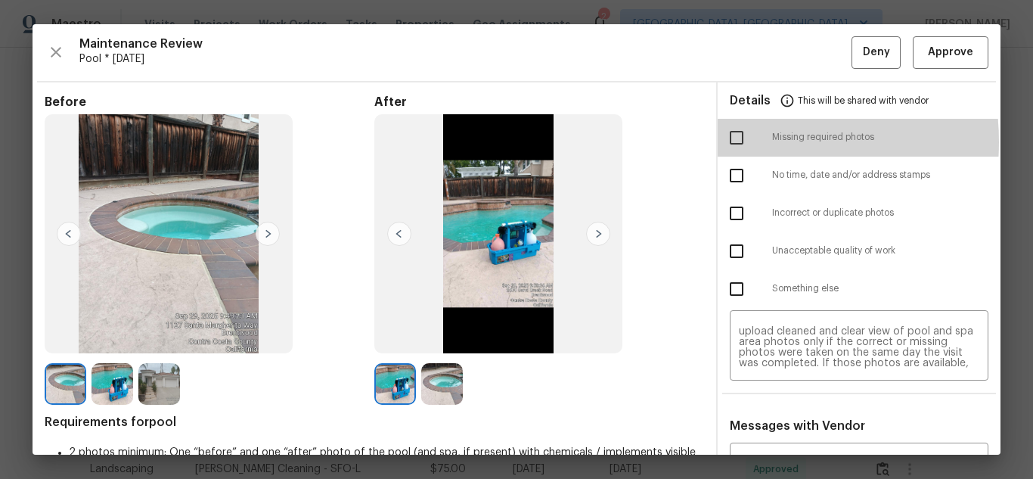
click at [722, 141] on input "checkbox" at bounding box center [737, 138] width 32 height 32
checkbox input "true"
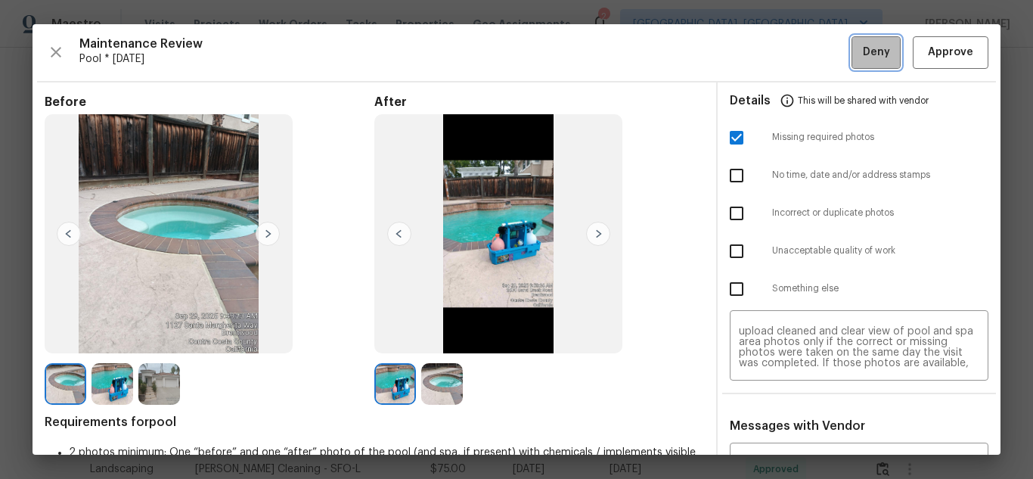
click at [855, 63] on button "Deny" at bounding box center [876, 52] width 49 height 33
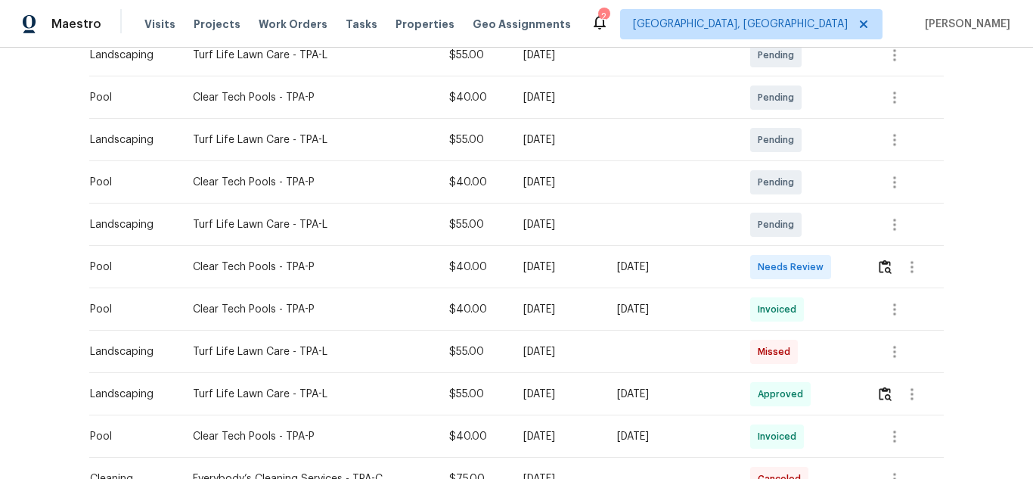
scroll to position [303, 0]
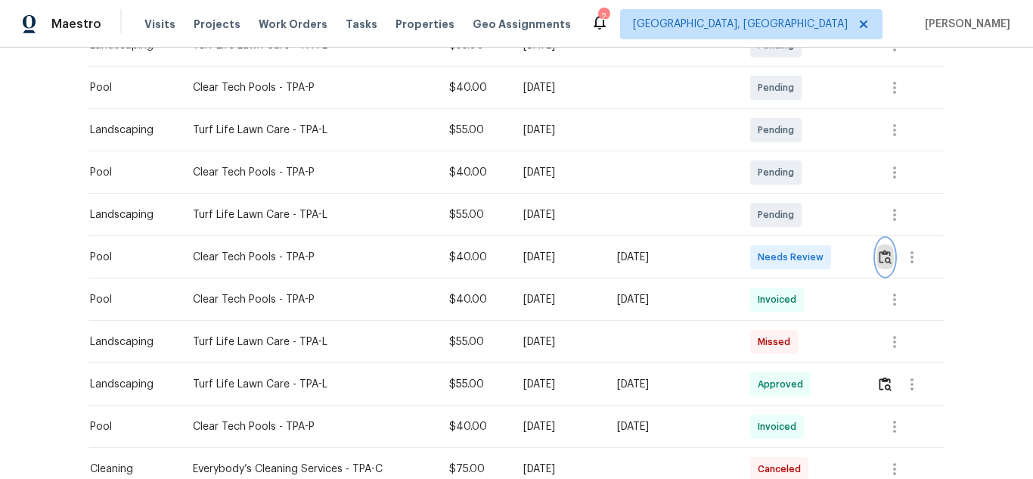
click at [883, 256] on img "button" at bounding box center [885, 257] width 13 height 14
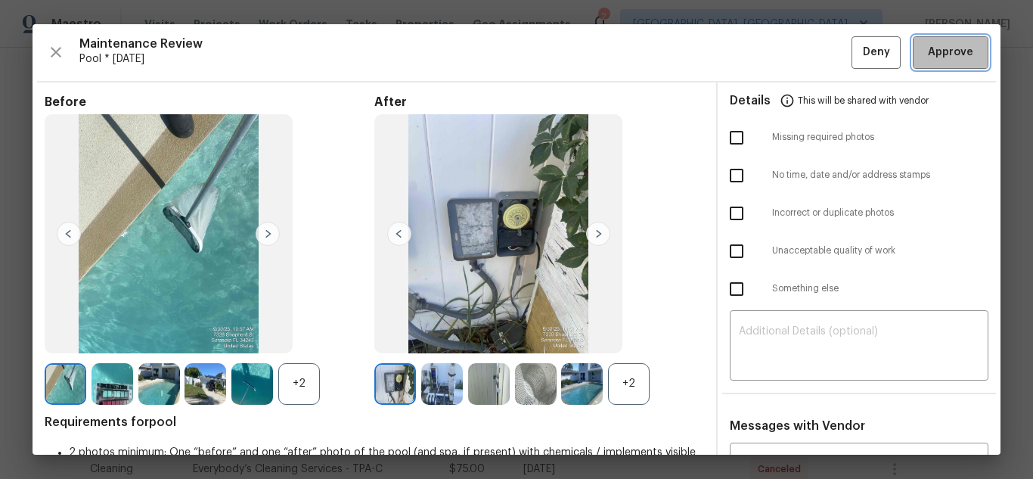
click at [930, 55] on span "Approve" at bounding box center [950, 52] width 45 height 19
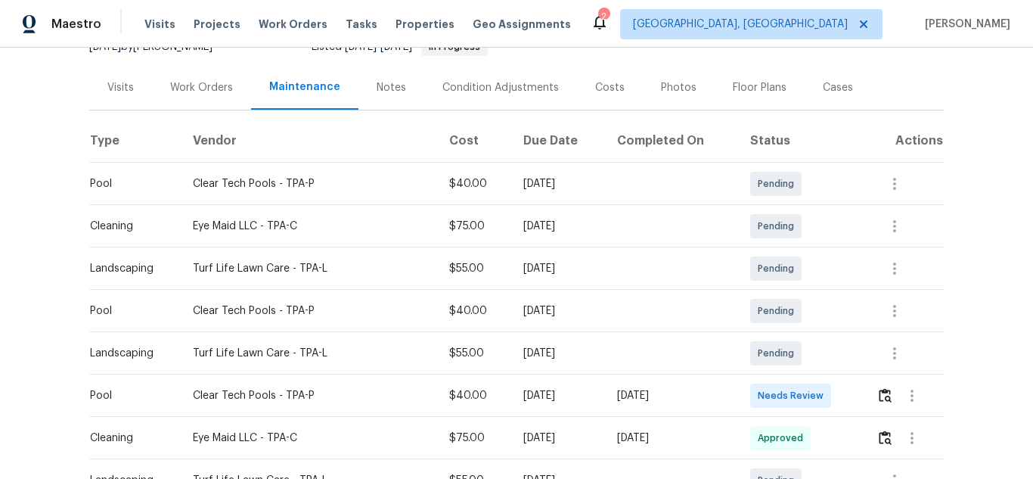
scroll to position [303, 0]
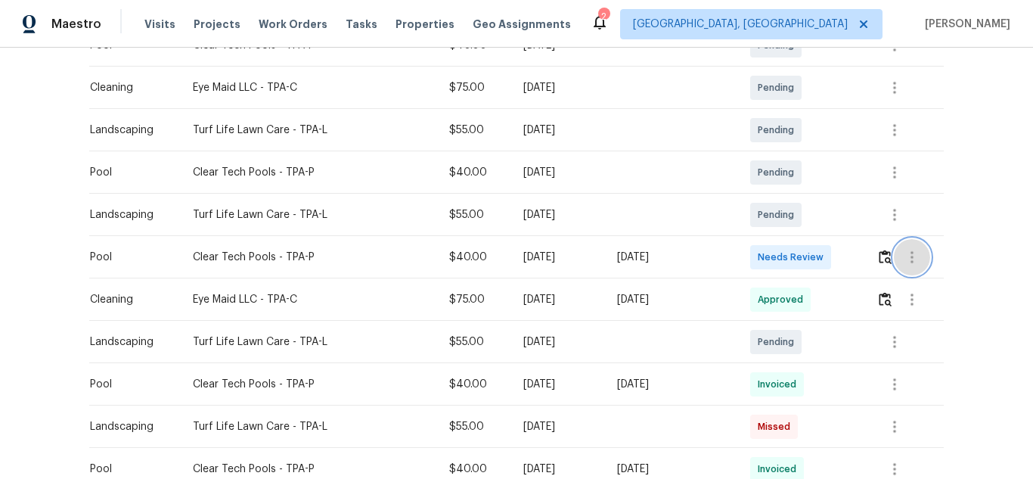
click at [895, 254] on button "button" at bounding box center [912, 257] width 36 height 36
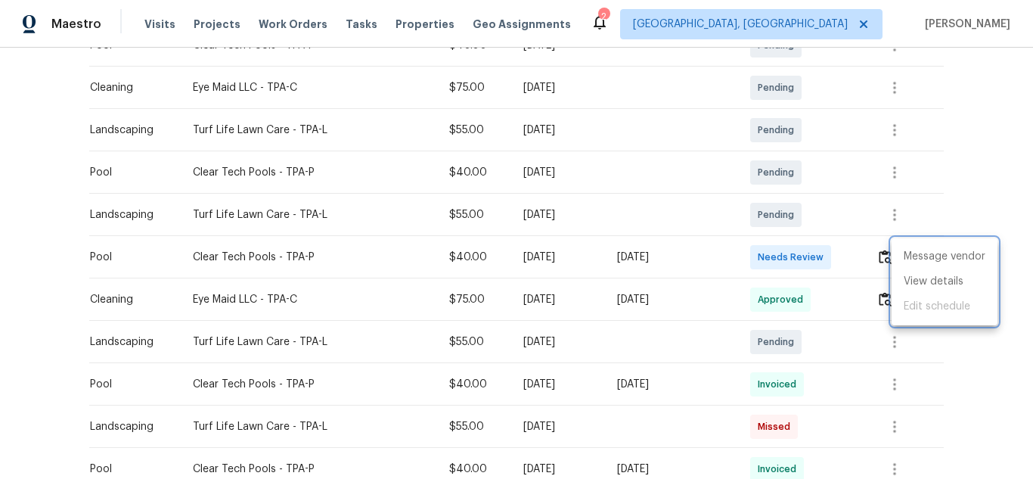
click at [889, 255] on div at bounding box center [516, 239] width 1033 height 479
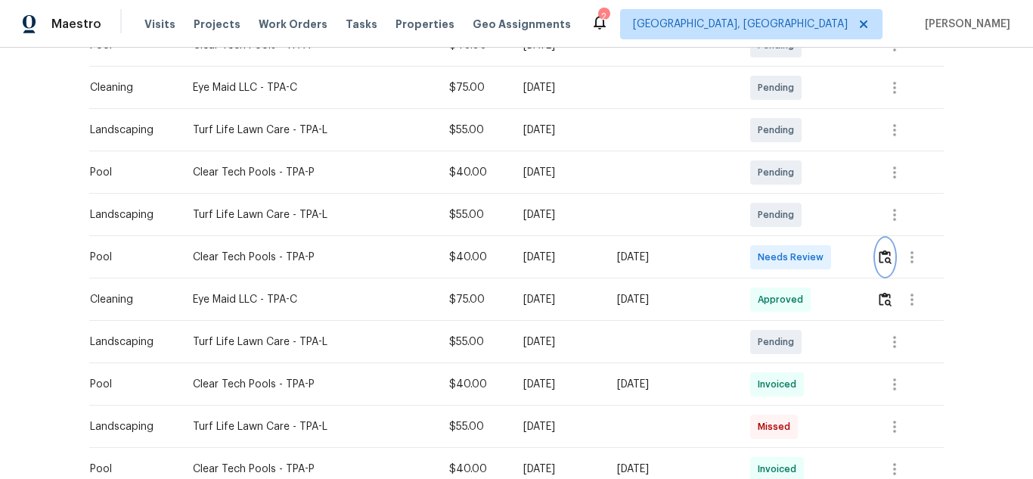
click at [882, 260] on img "button" at bounding box center [885, 257] width 13 height 14
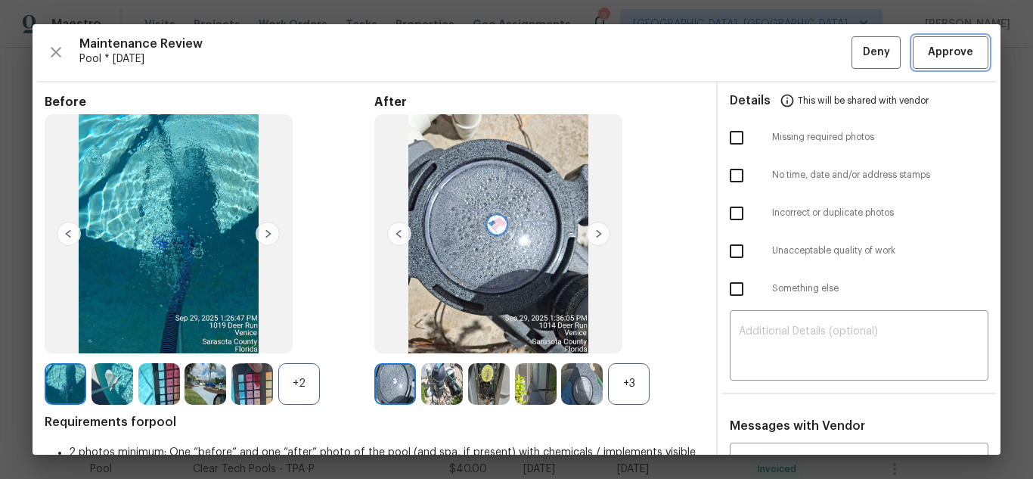
click at [952, 56] on span "Approve" at bounding box center [950, 52] width 45 height 19
